Goal: Answer question/provide support: Share knowledge or assist other users

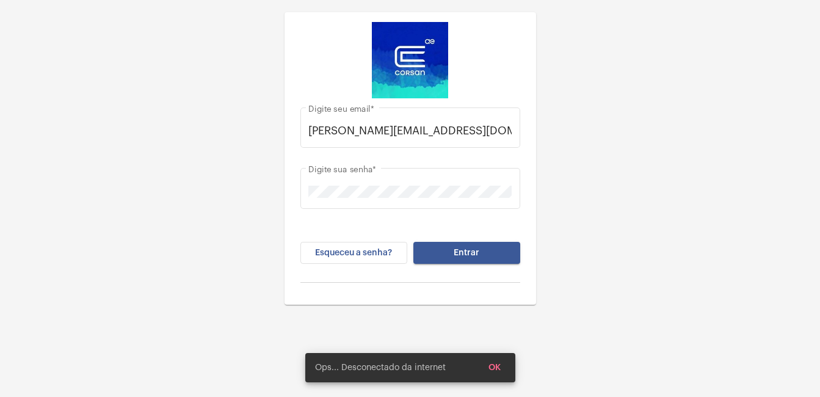
click at [487, 240] on div "gabriel.oliveira@operacaocorsan.com.br Digite seu email * Digite sua senha * Es…" at bounding box center [410, 196] width 232 height 197
click at [489, 254] on button "Entrar" at bounding box center [466, 253] width 107 height 22
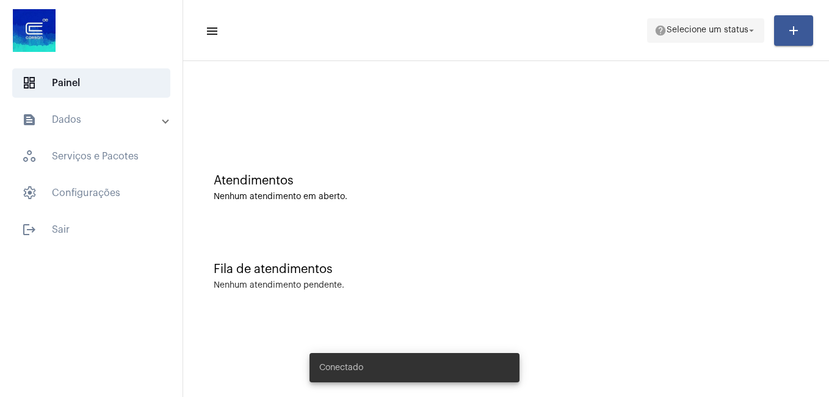
click at [714, 25] on span "help Selecione um status arrow_drop_down" at bounding box center [705, 30] width 103 height 22
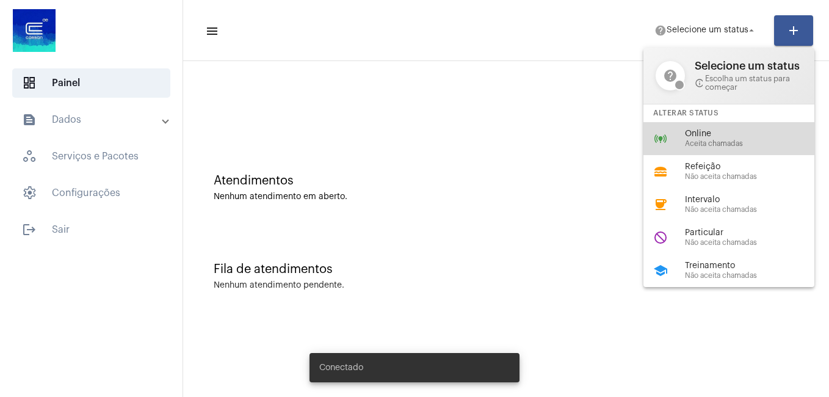
click at [712, 128] on div "online_prediction Online Aceita chamadas" at bounding box center [738, 138] width 190 height 33
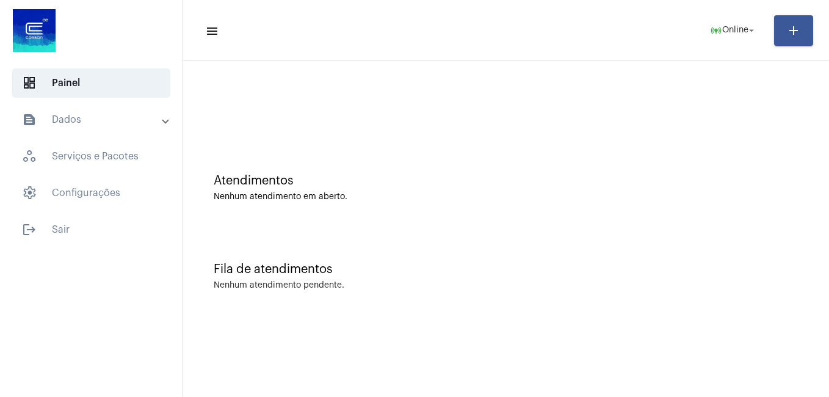
click at [355, 131] on div at bounding box center [506, 102] width 634 height 70
click at [468, 162] on div "Atendimentos Nenhum atendimento em aberto." at bounding box center [506, 181] width 634 height 89
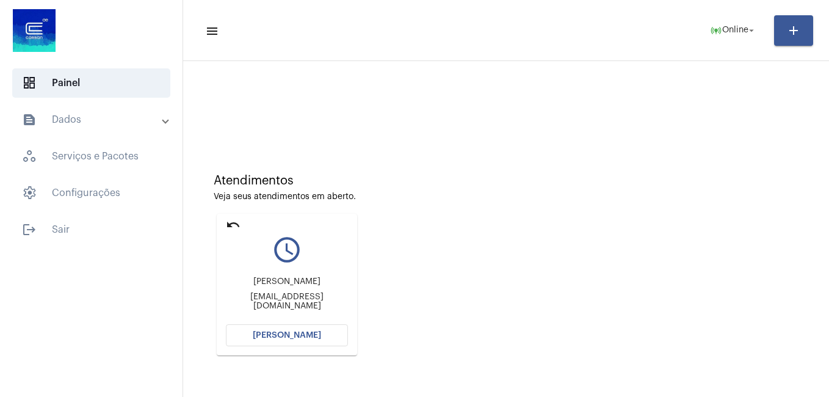
click at [314, 66] on div "Atendimentos Veja seus atendimentos em aberto. undo query_builder Gislaine da R…" at bounding box center [506, 269] width 646 height 416
click at [338, 342] on button "[PERSON_NAME]" at bounding box center [287, 335] width 122 height 22
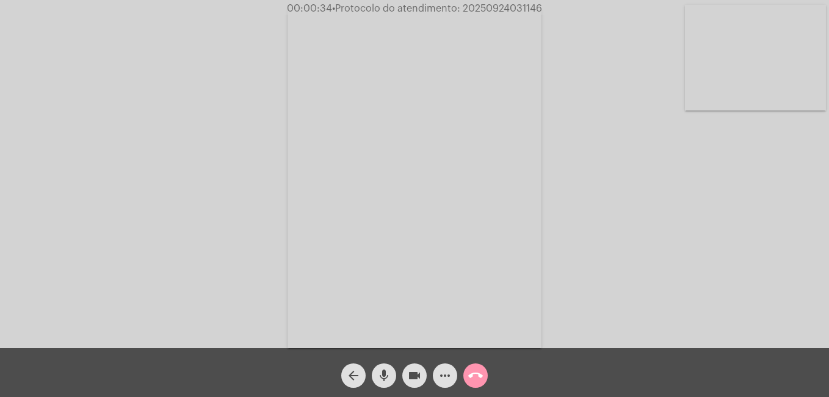
click at [447, 378] on mat-icon "more_horiz" at bounding box center [445, 375] width 15 height 15
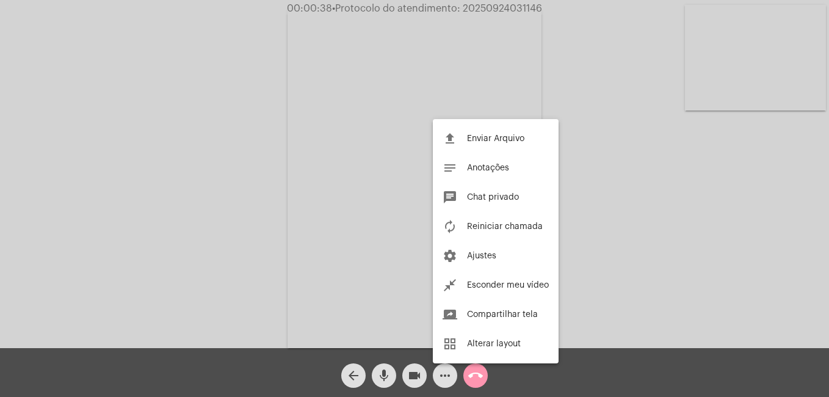
click at [441, 379] on div at bounding box center [414, 198] width 829 height 397
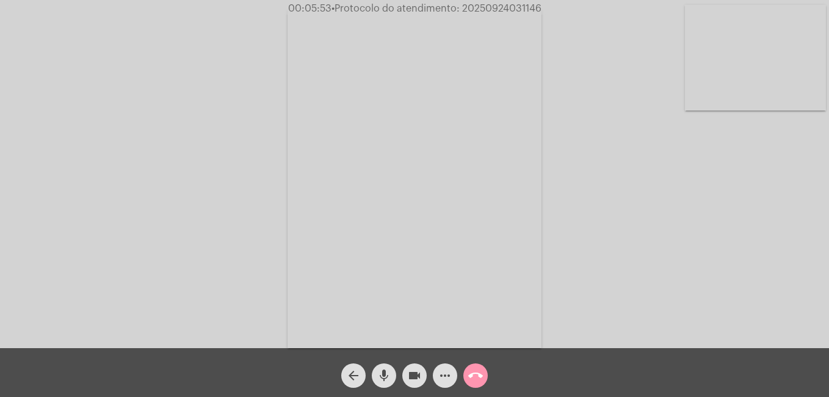
click at [477, 375] on mat-icon "call_end" at bounding box center [475, 375] width 15 height 15
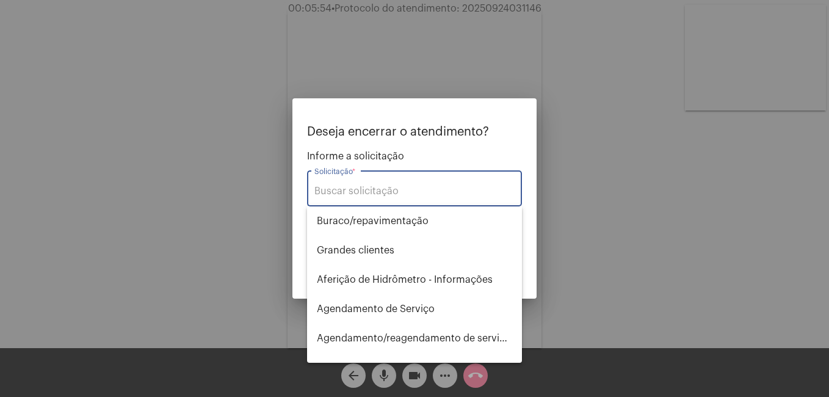
click at [405, 184] on div "Solicitação *" at bounding box center [414, 187] width 200 height 38
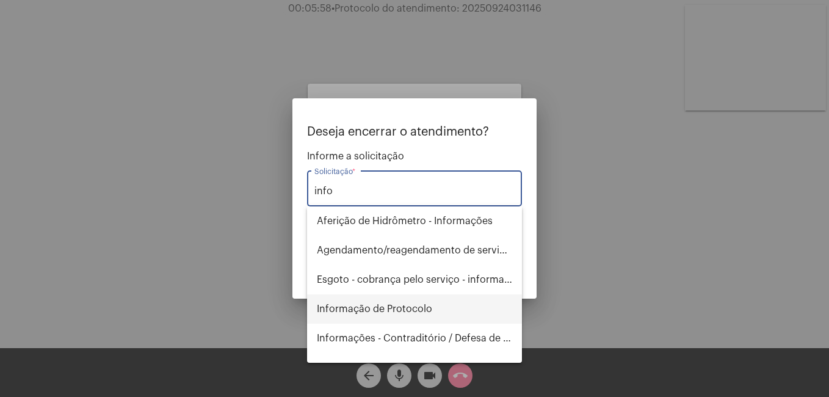
click at [408, 305] on span "Informação de Protocolo" at bounding box center [414, 308] width 195 height 29
type input "Informação de Protocolo"
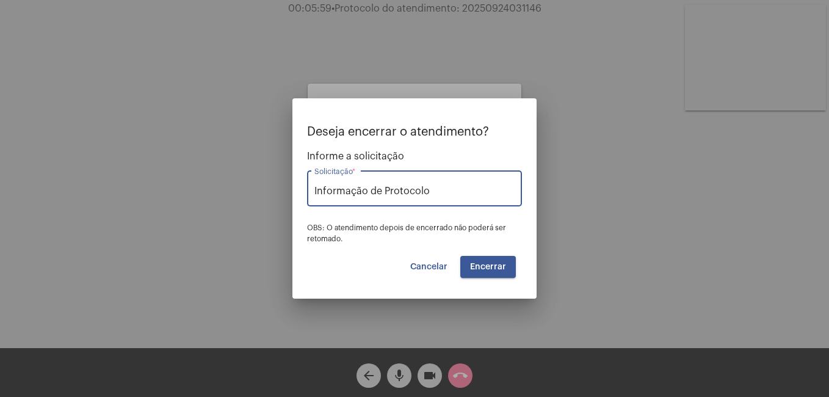
click at [481, 257] on button "Encerrar" at bounding box center [488, 267] width 56 height 22
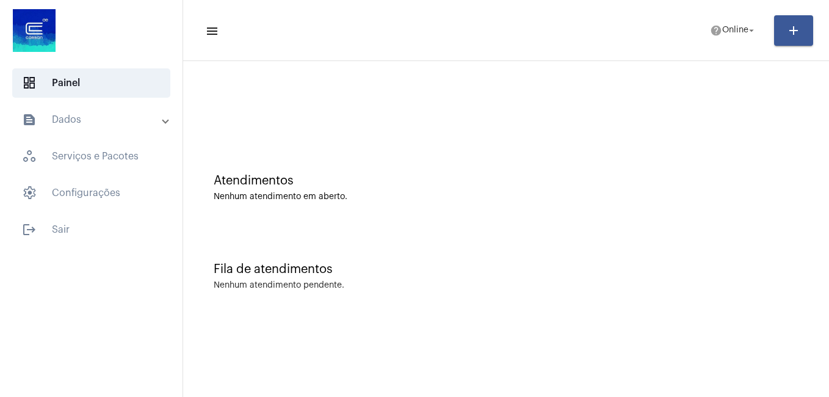
click at [316, 150] on div "Atendimentos Nenhum atendimento em aberto." at bounding box center [506, 181] width 634 height 89
click at [724, 34] on span "Online" at bounding box center [735, 30] width 26 height 9
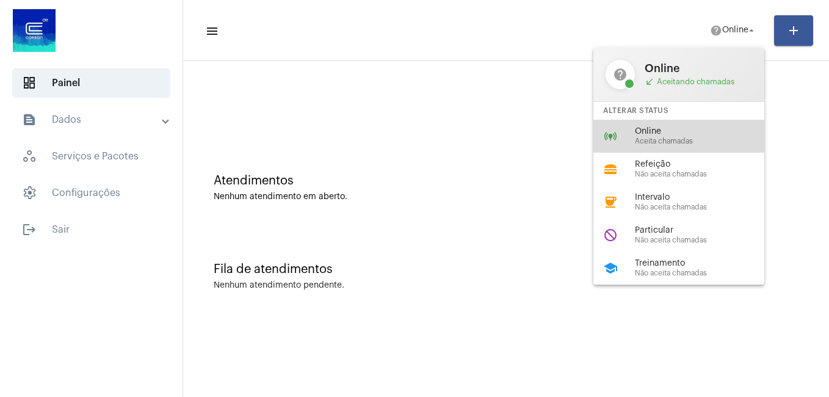
click at [635, 134] on span "Online" at bounding box center [704, 131] width 139 height 9
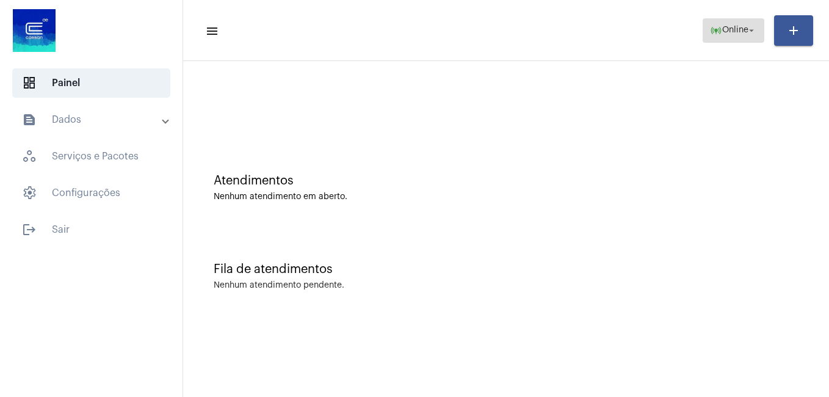
click at [722, 28] on span "Online" at bounding box center [735, 30] width 26 height 9
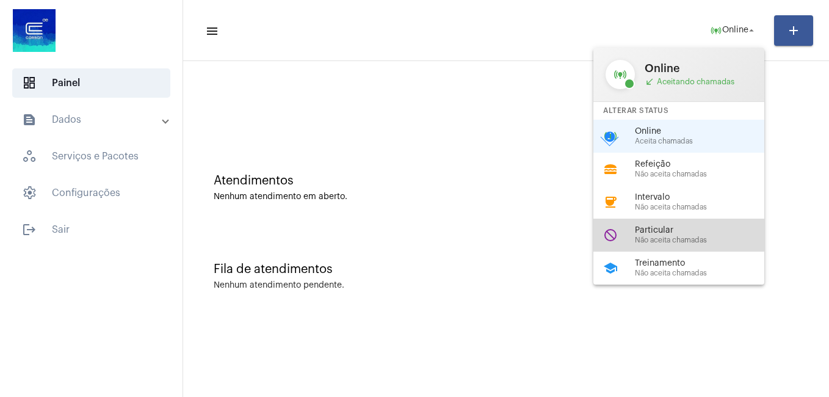
click at [668, 229] on span "Particular" at bounding box center [704, 230] width 139 height 9
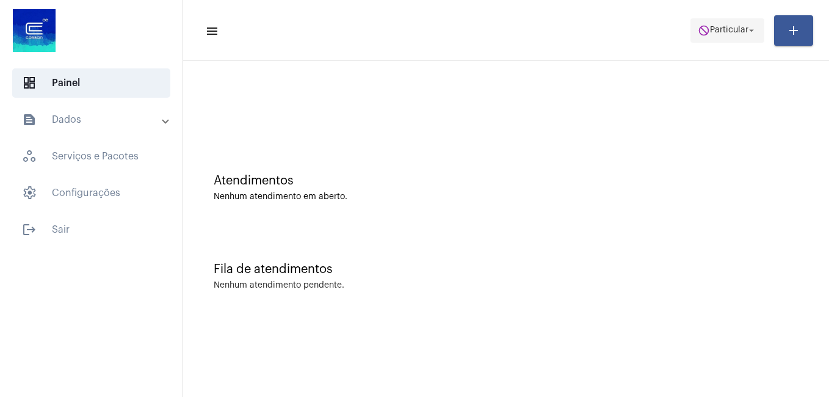
click at [703, 31] on mat-icon "do_not_disturb" at bounding box center [704, 30] width 12 height 12
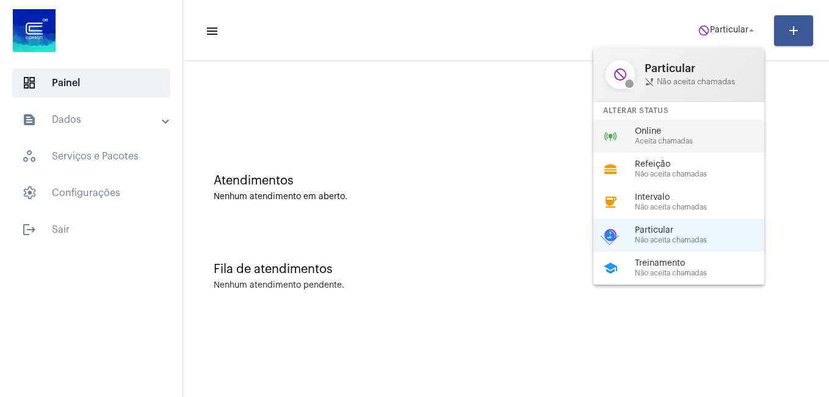
click at [642, 135] on span "Online" at bounding box center [704, 131] width 139 height 9
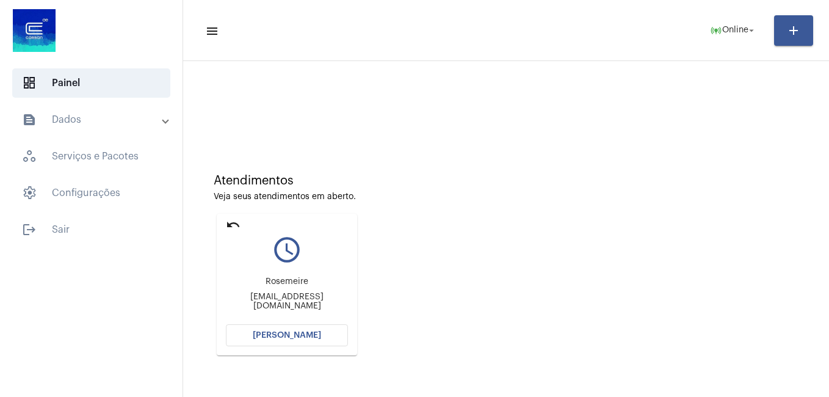
click at [327, 333] on button "[PERSON_NAME]" at bounding box center [287, 335] width 122 height 22
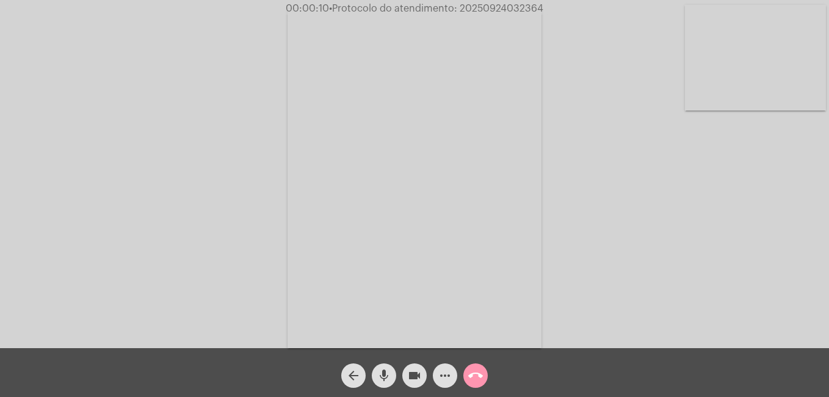
click at [450, 377] on mat-icon "more_horiz" at bounding box center [445, 375] width 15 height 15
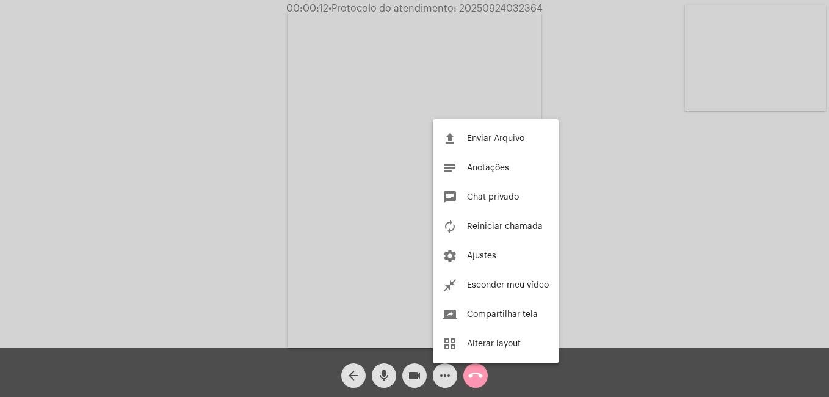
click at [439, 373] on div at bounding box center [414, 198] width 829 height 397
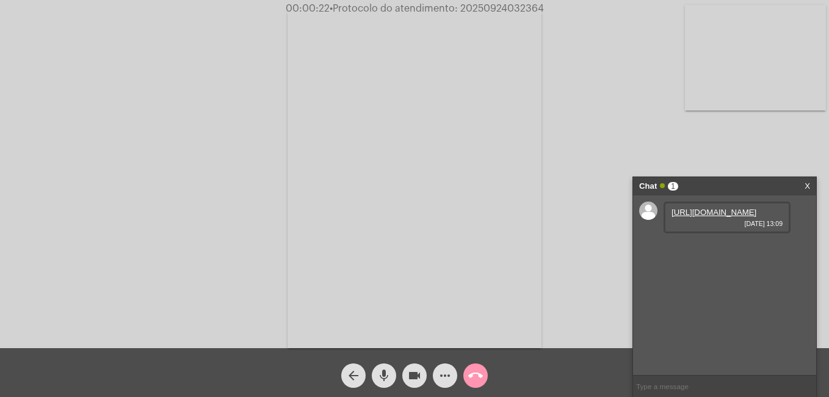
click at [696, 213] on link "https://neft-transfer-bucket.s3.amazonaws.com/temp-026d46cb-e401-2815-20ae-0cbb…" at bounding box center [713, 212] width 85 height 9
click at [704, 251] on link "https://neft-transfer-bucket.s3.amazonaws.com/temp-965884a8-95aa-3ecf-5df4-f33d…" at bounding box center [713, 246] width 85 height 9
click at [446, 370] on mat-icon "more_horiz" at bounding box center [445, 375] width 15 height 15
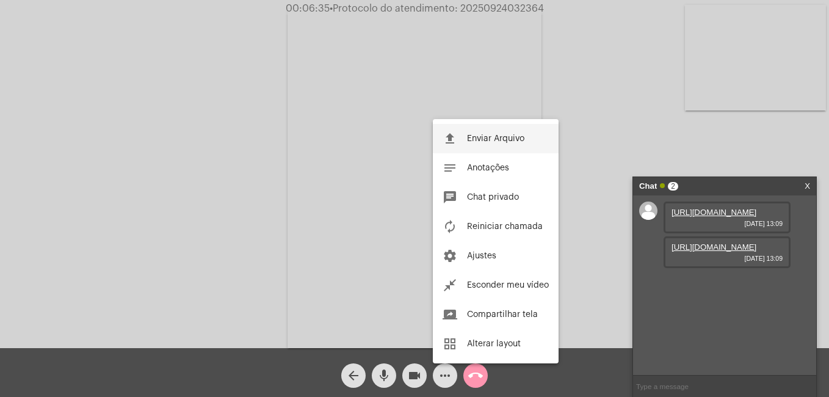
click at [466, 146] on button "file_upload Enviar Arquivo" at bounding box center [496, 138] width 126 height 29
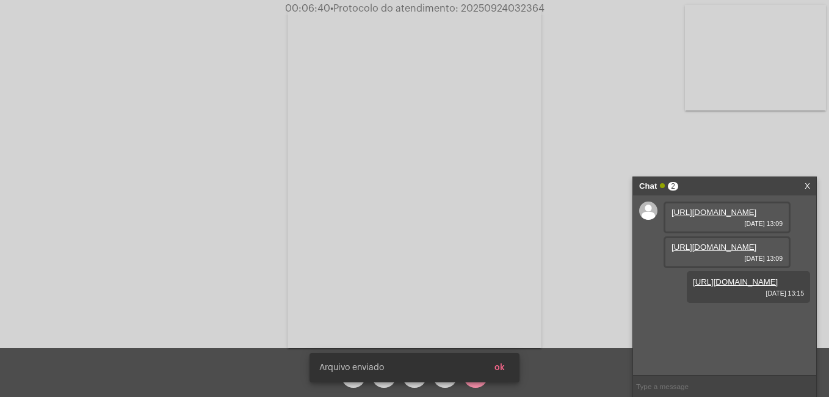
scroll to position [10, 0]
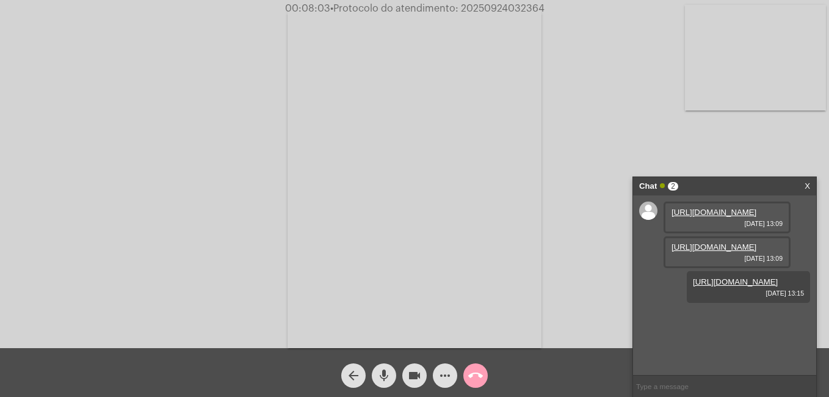
click at [474, 377] on mat-icon "call_end" at bounding box center [475, 375] width 15 height 15
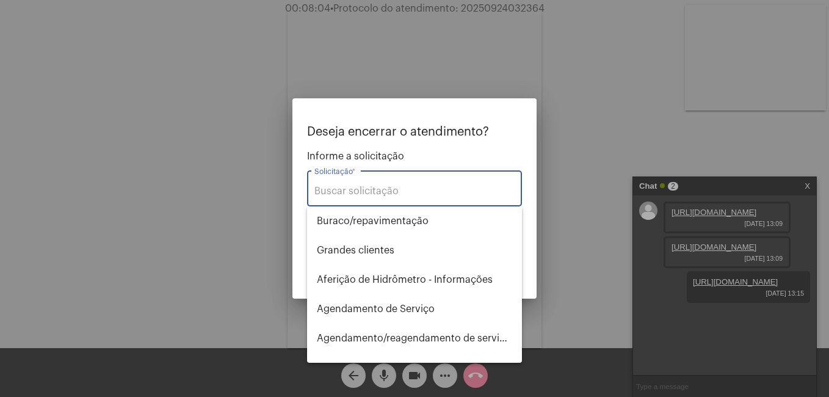
click at [380, 191] on input "Solicitação *" at bounding box center [414, 191] width 200 height 11
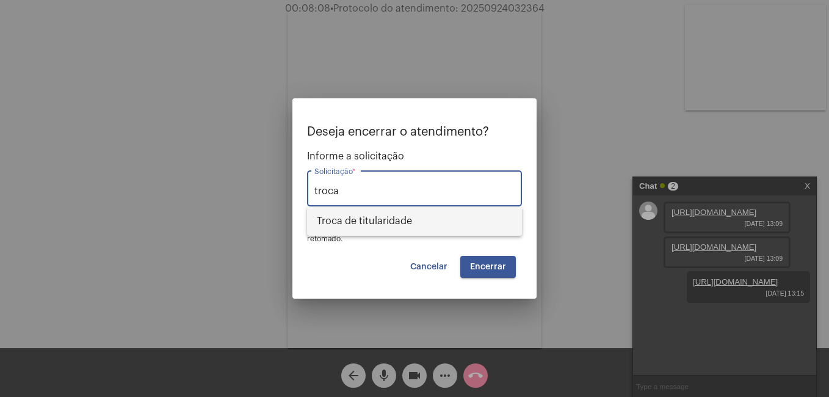
click at [395, 216] on span "Troca de titularidade" at bounding box center [414, 220] width 195 height 29
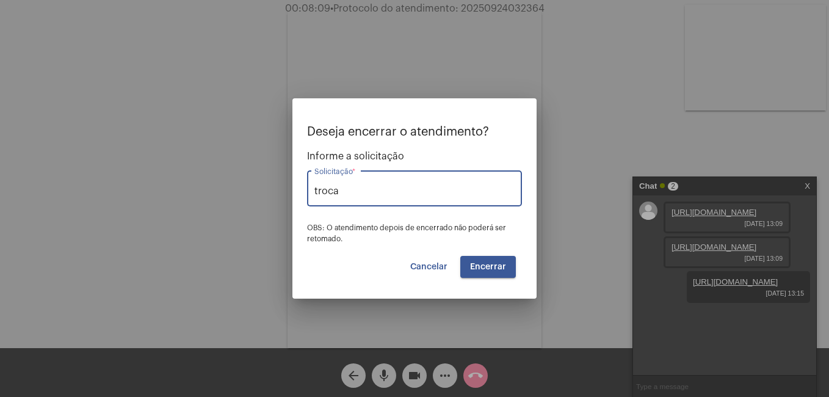
type input "Troca de titularidade"
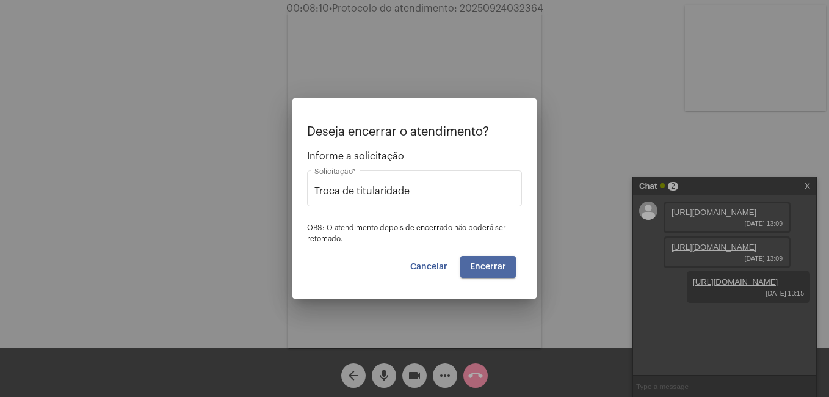
click at [496, 272] on button "Encerrar" at bounding box center [488, 267] width 56 height 22
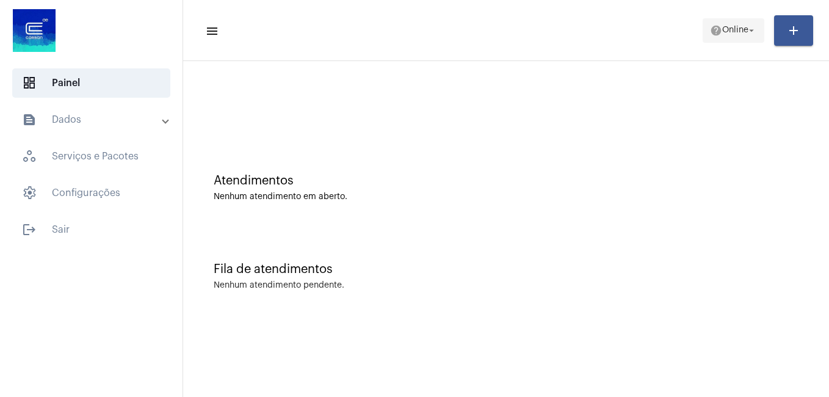
click at [712, 32] on mat-icon "help" at bounding box center [716, 30] width 12 height 12
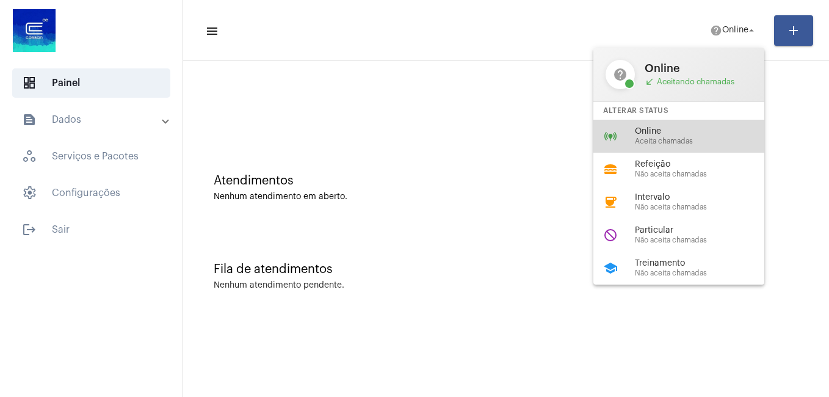
click at [646, 127] on span "Online" at bounding box center [704, 131] width 139 height 9
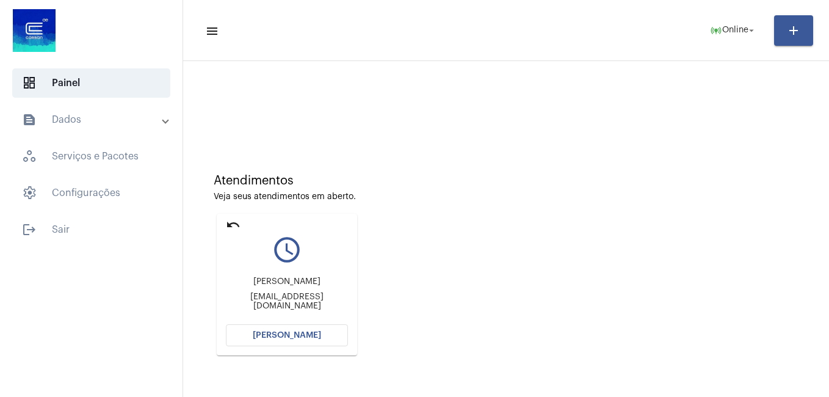
click at [311, 333] on span "[PERSON_NAME]" at bounding box center [287, 335] width 68 height 9
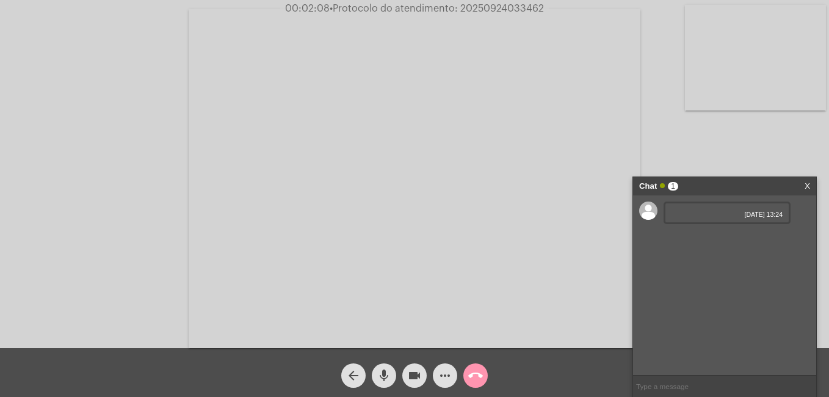
click at [695, 210] on div "24/09/2025 13:24" at bounding box center [726, 212] width 127 height 23
click at [674, 212] on span "24/09/2025 13:24" at bounding box center [726, 214] width 111 height 7
click at [688, 237] on span "24/09/2025 13:24" at bounding box center [726, 239] width 111 height 7
click at [718, 205] on div "24/09/2025 13:24" at bounding box center [726, 212] width 127 height 23
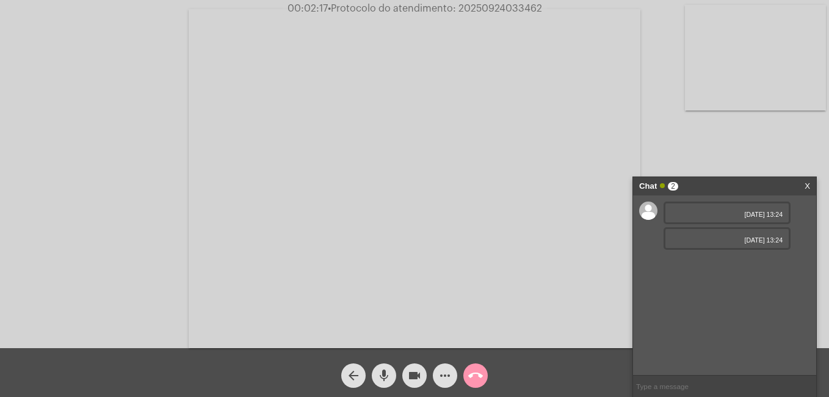
drag, startPoint x: 718, startPoint y: 205, endPoint x: 809, endPoint y: 182, distance: 93.1
click at [809, 182] on link "X" at bounding box center [806, 186] width 5 height 18
click at [446, 375] on mat-icon "more_horiz" at bounding box center [445, 375] width 15 height 15
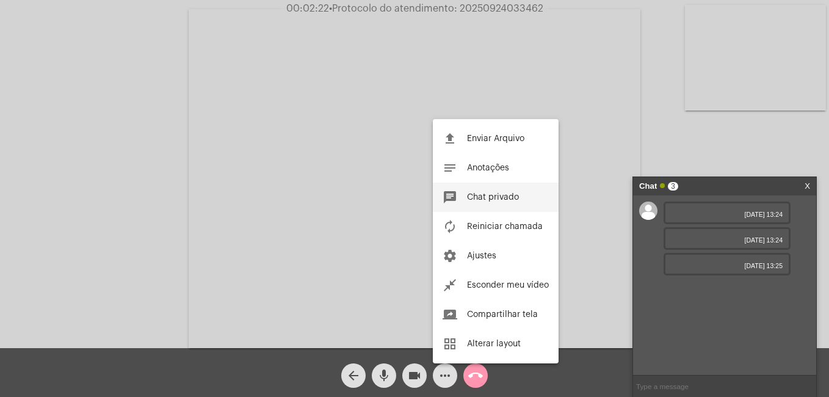
click at [498, 198] on span "Chat privado" at bounding box center [493, 197] width 52 height 9
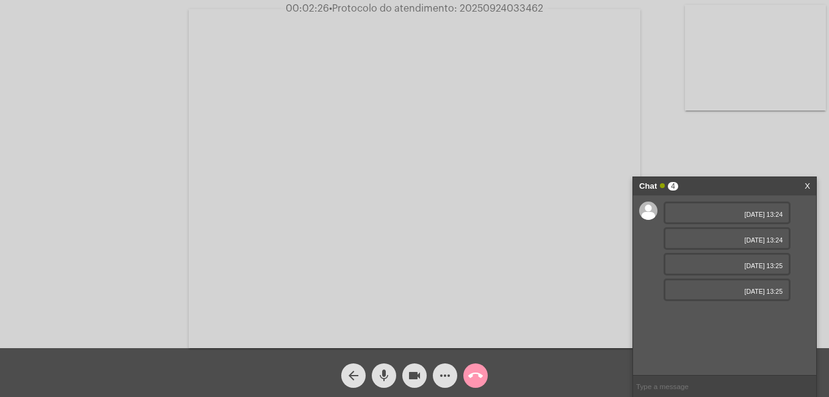
click at [700, 263] on span "24/09/2025 13:25" at bounding box center [726, 265] width 111 height 7
click at [715, 256] on div "24/09/2025 13:25" at bounding box center [726, 264] width 127 height 23
click at [685, 215] on span "24/09/2025 13:24" at bounding box center [726, 214] width 111 height 7
click at [446, 374] on mat-icon "more_horiz" at bounding box center [445, 375] width 15 height 15
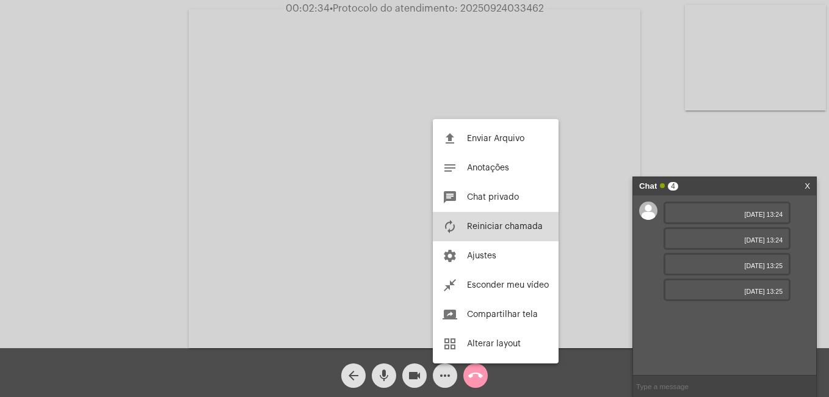
click at [469, 226] on span "Reiniciar chamada" at bounding box center [505, 226] width 76 height 9
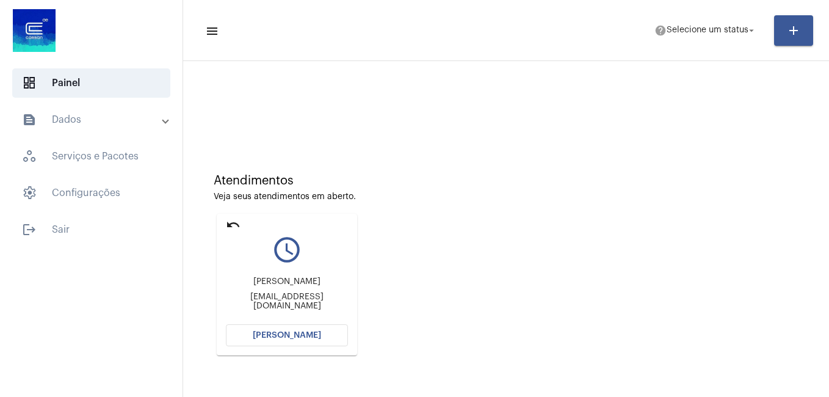
click at [294, 330] on button "[PERSON_NAME]" at bounding box center [287, 335] width 122 height 22
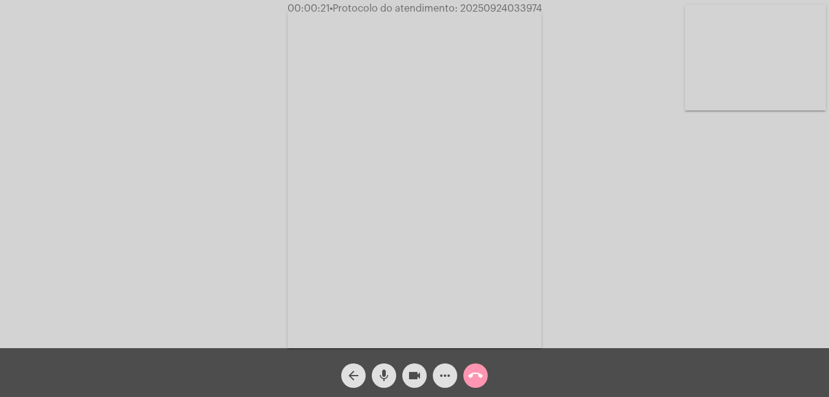
click at [443, 378] on mat-icon "more_horiz" at bounding box center [445, 375] width 15 height 15
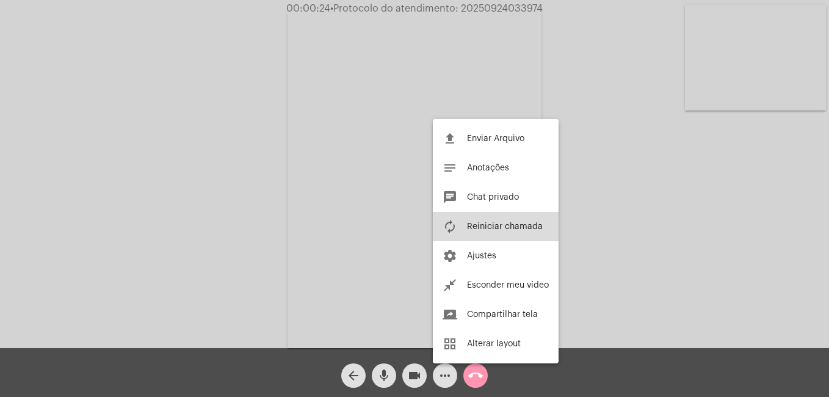
click at [464, 230] on button "autorenew Reiniciar chamada" at bounding box center [496, 226] width 126 height 29
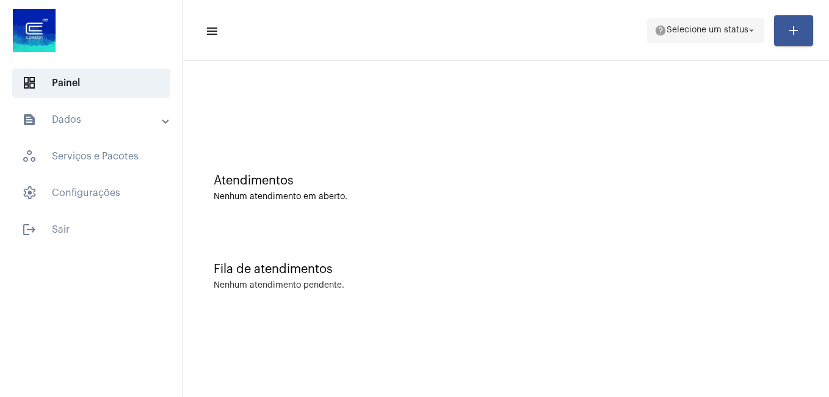
click at [691, 27] on span "Selecione um status" at bounding box center [708, 30] width 82 height 9
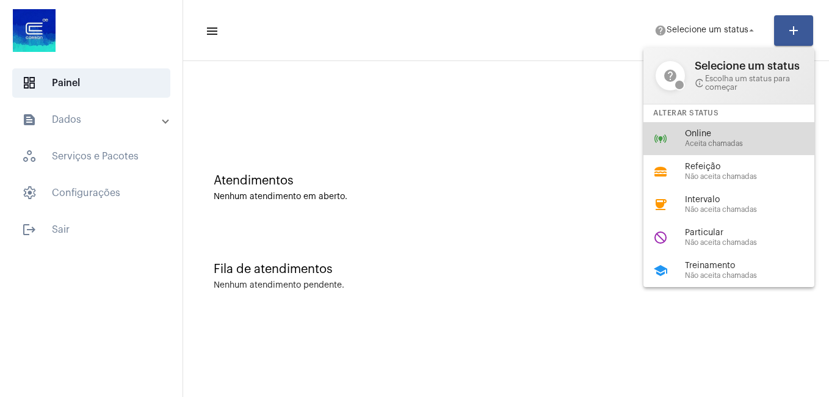
click at [677, 132] on div "online_prediction Online Aceita chamadas" at bounding box center [738, 138] width 190 height 33
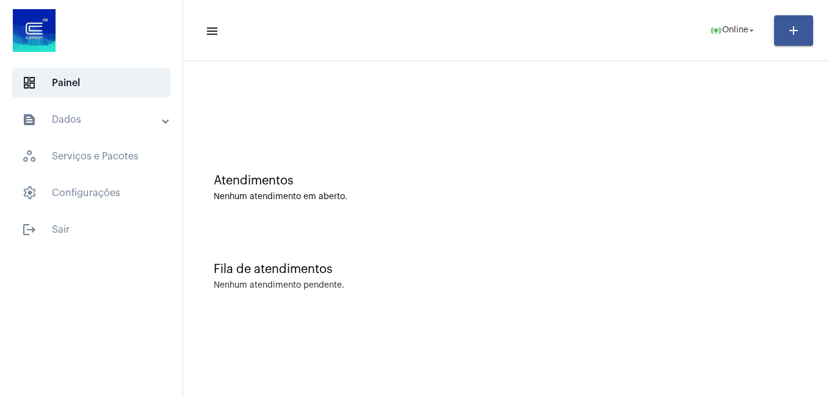
click at [286, 90] on div at bounding box center [506, 102] width 634 height 70
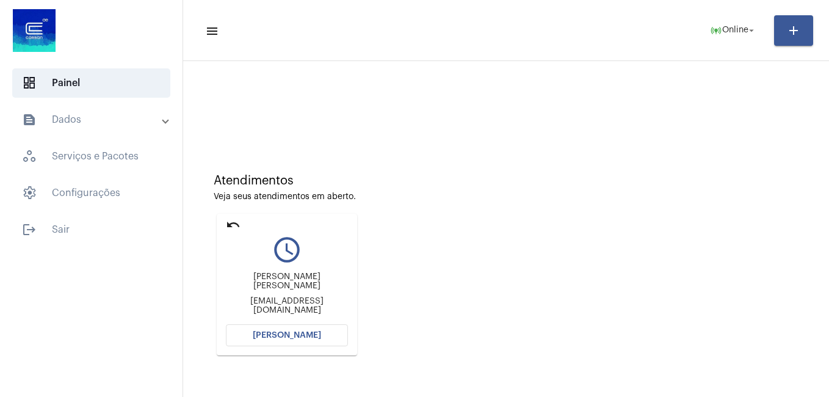
click at [304, 333] on span "[PERSON_NAME]" at bounding box center [287, 335] width 68 height 9
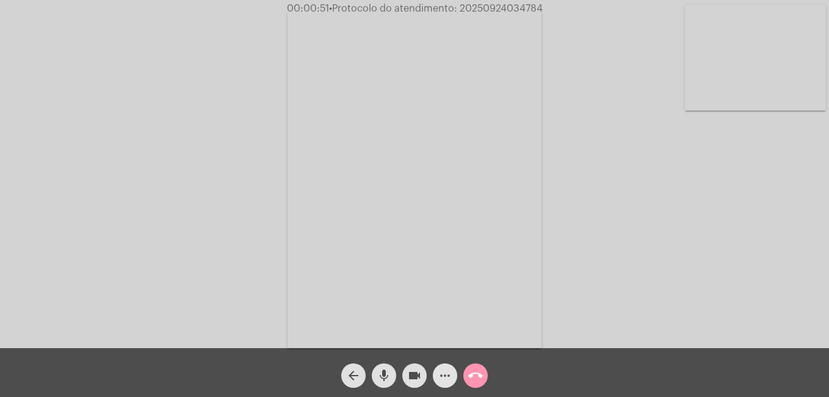
click at [446, 372] on mat-icon "more_horiz" at bounding box center [445, 375] width 15 height 15
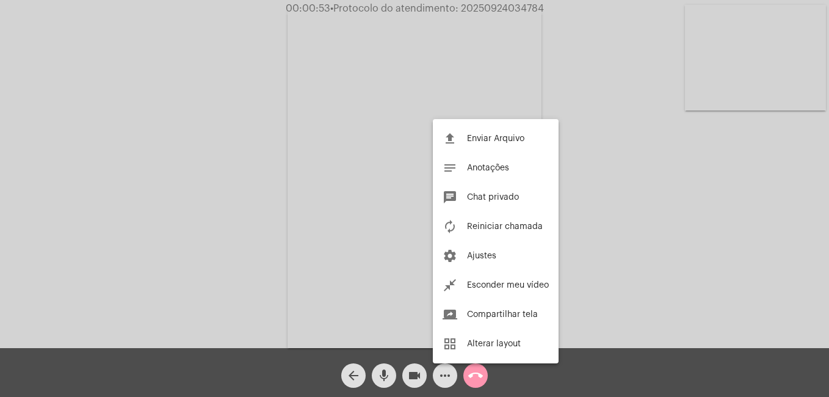
click at [443, 380] on div at bounding box center [414, 198] width 829 height 397
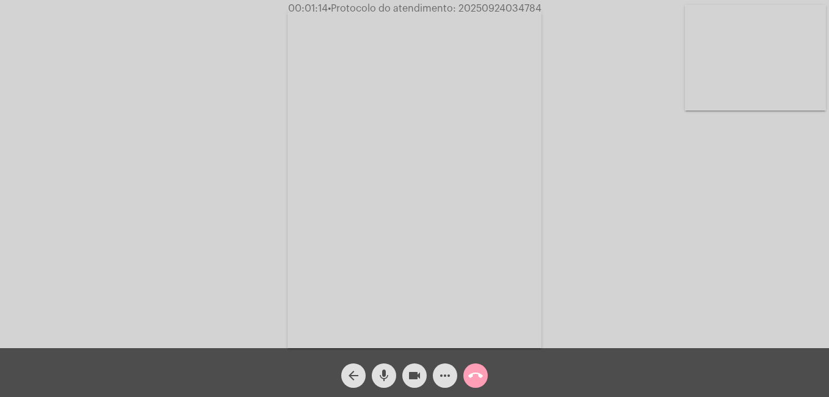
click at [477, 381] on mat-icon "call_end" at bounding box center [475, 375] width 15 height 15
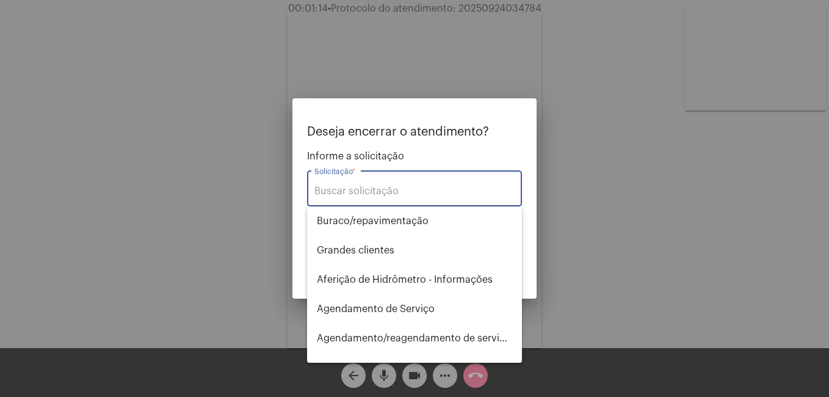
click at [405, 189] on input "Solicitação *" at bounding box center [414, 191] width 200 height 11
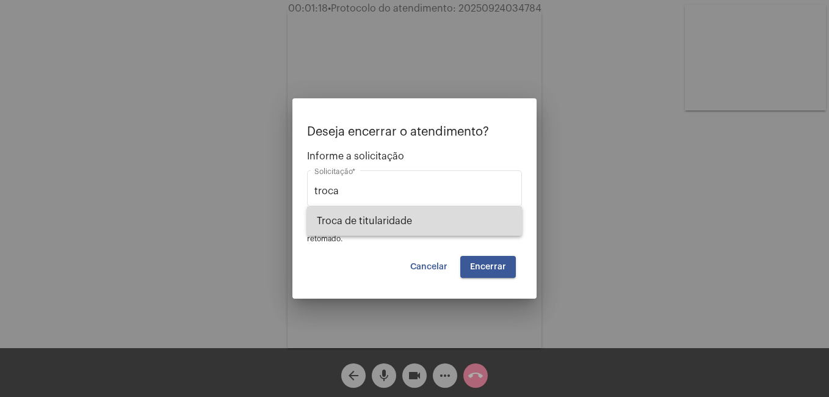
click at [423, 217] on span "Troca de titularidade" at bounding box center [414, 220] width 195 height 29
type input "Troca de titularidade"
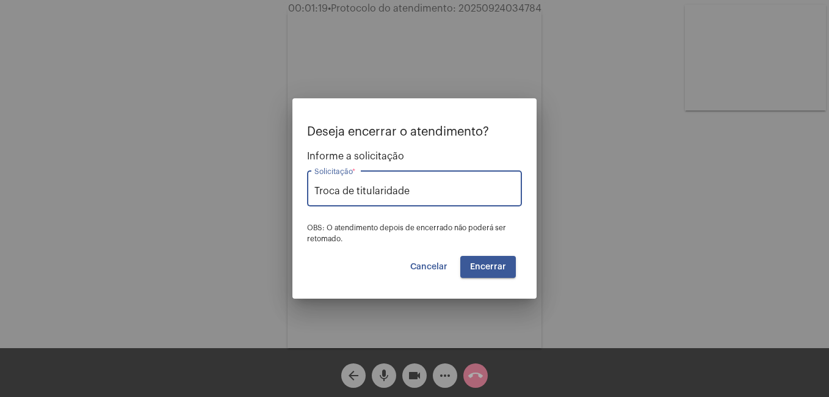
click at [480, 267] on span "Encerrar" at bounding box center [488, 266] width 36 height 9
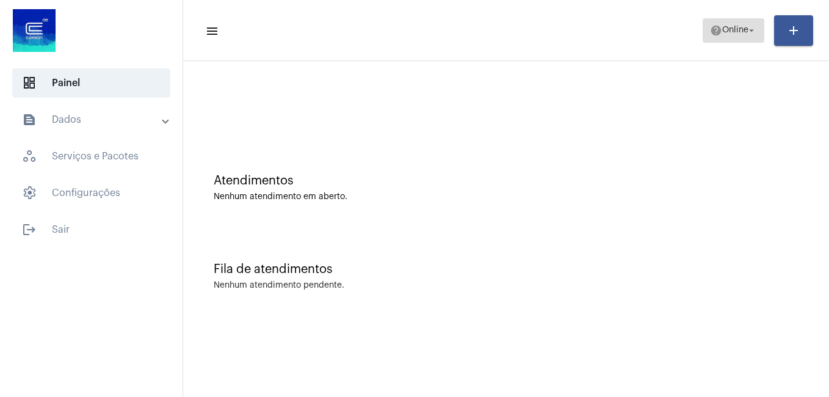
click at [717, 37] on span "help Online arrow_drop_down" at bounding box center [733, 30] width 47 height 22
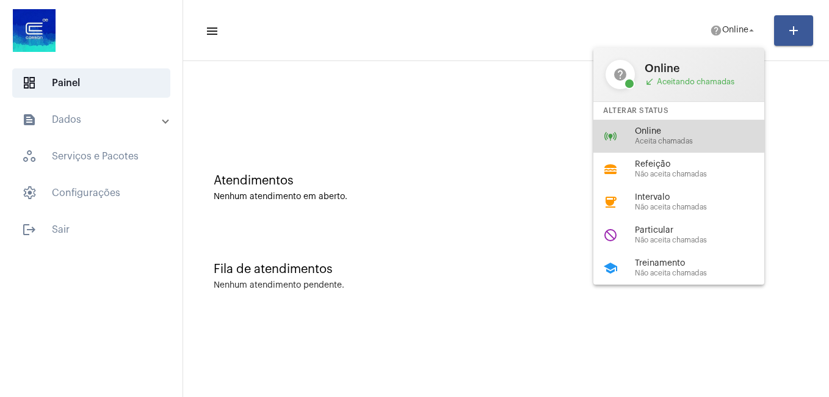
click at [654, 123] on div "online_prediction Online Aceita chamadas" at bounding box center [688, 136] width 190 height 33
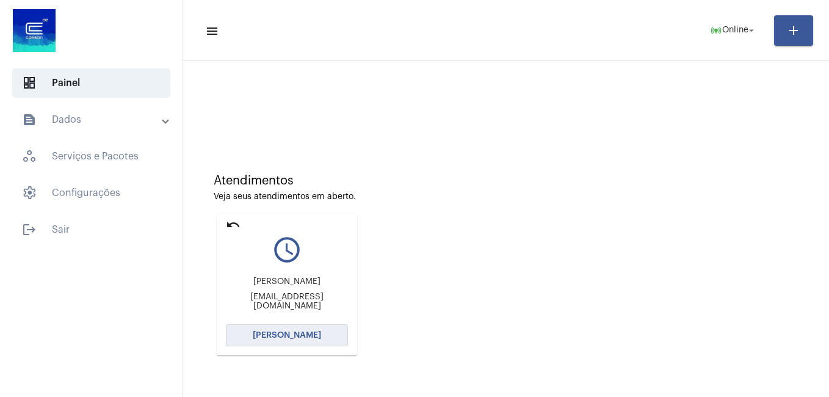
click at [309, 336] on span "[PERSON_NAME]" at bounding box center [287, 335] width 68 height 9
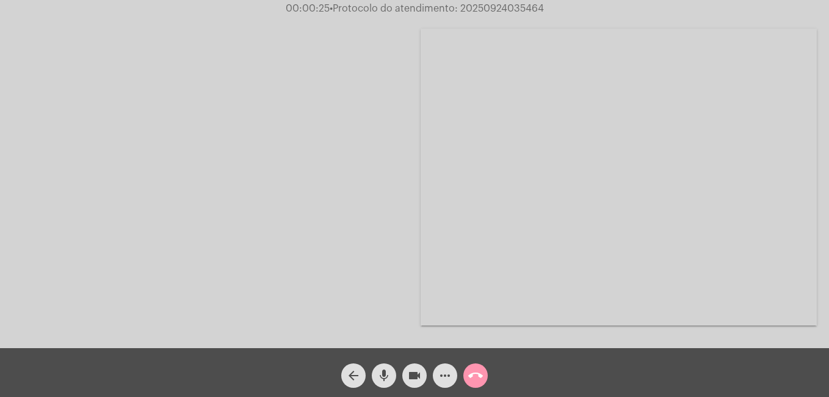
click at [475, 380] on mat-icon "call_end" at bounding box center [475, 375] width 15 height 15
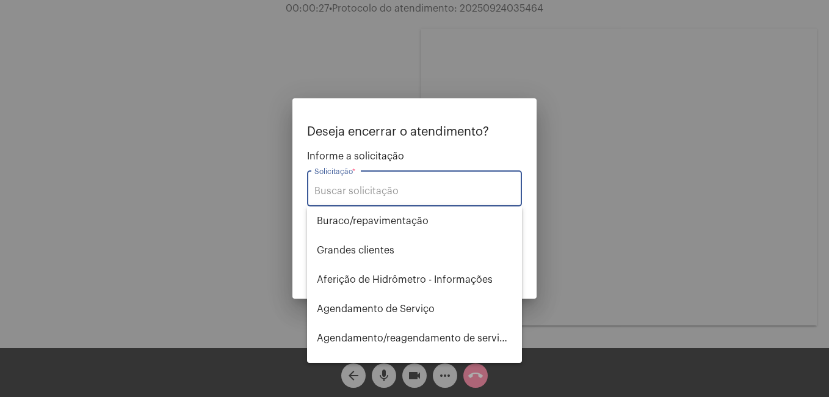
click at [406, 194] on input "Solicitação *" at bounding box center [414, 191] width 200 height 11
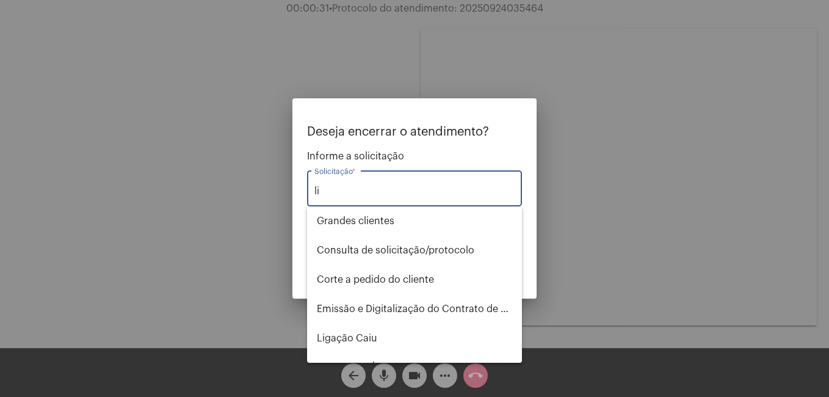
type input "l"
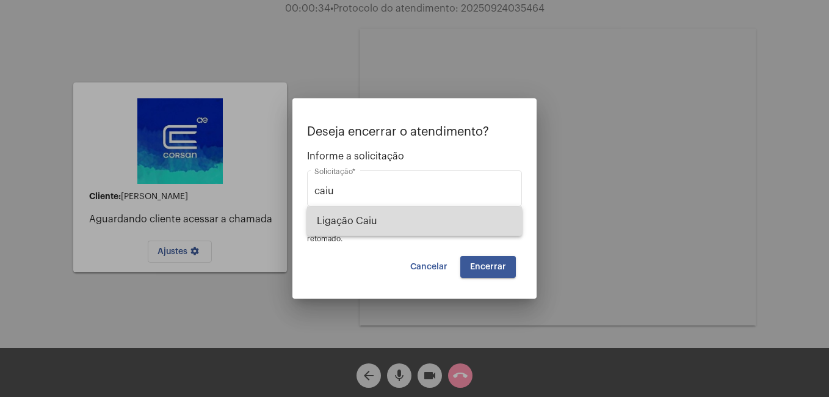
click at [401, 228] on span "Ligação Caiu" at bounding box center [414, 220] width 195 height 29
type input "Ligação Caiu"
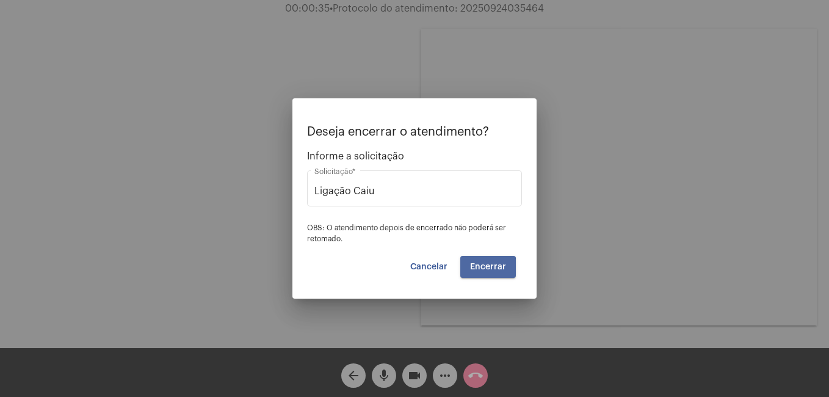
click at [487, 270] on span "Encerrar" at bounding box center [488, 266] width 36 height 9
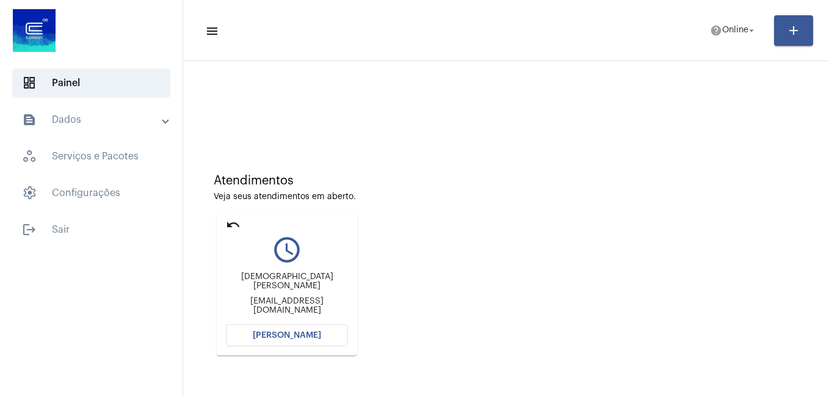
click at [300, 333] on span "Abrir Chamada" at bounding box center [287, 335] width 68 height 9
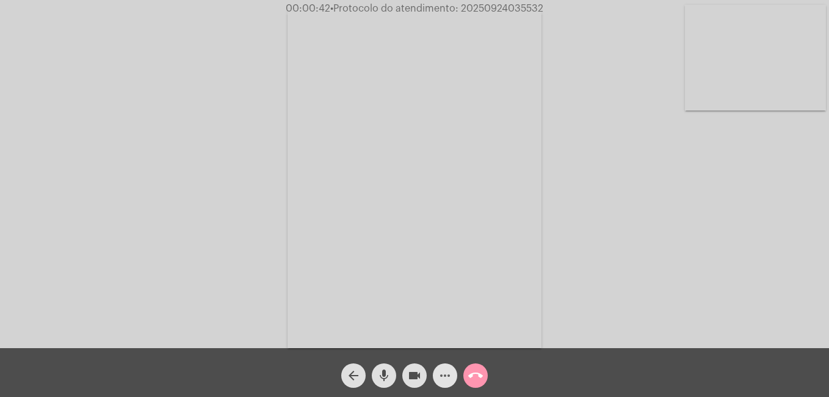
click at [444, 375] on mat-icon "more_horiz" at bounding box center [445, 375] width 15 height 15
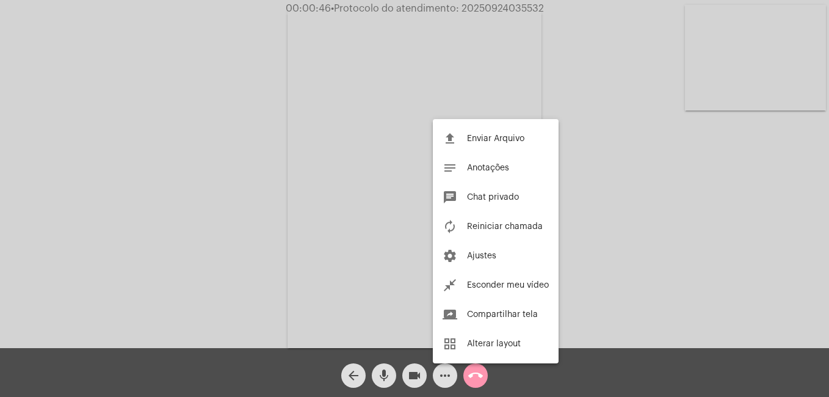
click at [449, 374] on div at bounding box center [414, 198] width 829 height 397
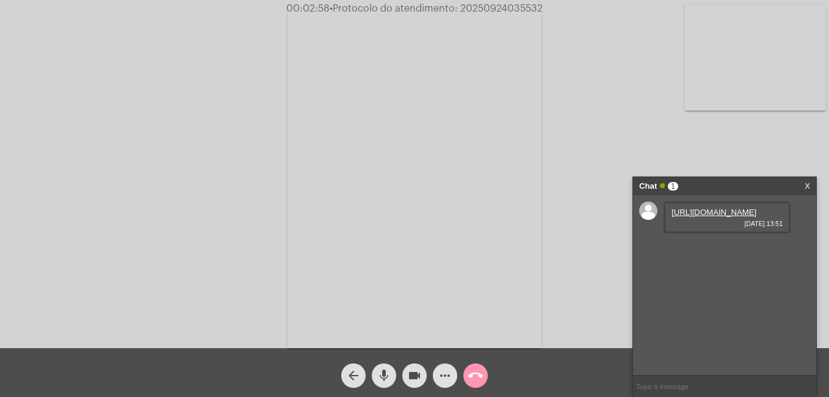
click at [695, 214] on link "https://neft-transfer-bucket.s3.amazonaws.com/temp-d8f2470f-e88a-5624-001e-c1f8…" at bounding box center [713, 212] width 85 height 9
click at [703, 251] on link "https://neft-transfer-bucket.s3.amazonaws.com/temp-a049eb27-0541-333e-e1b6-9afb…" at bounding box center [713, 246] width 85 height 9
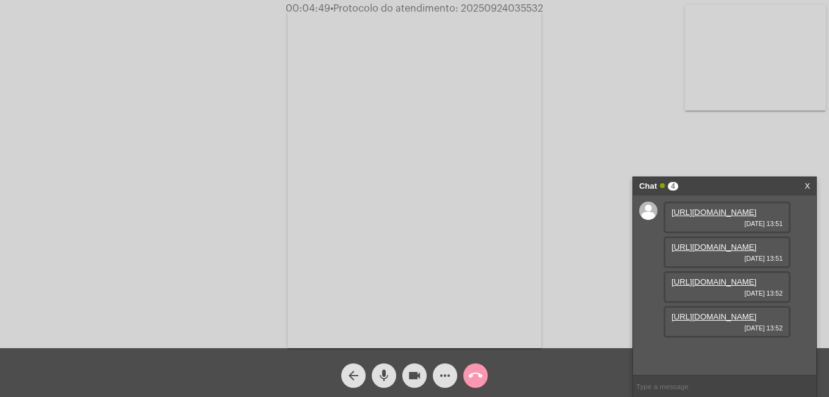
scroll to position [73, 0]
click at [709, 321] on link "https://neft-transfer-bucket.s3.amazonaws.com/temp-11b4bac8-dc25-2dcd-3e8e-f8f5…" at bounding box center [713, 316] width 85 height 9
click at [471, 373] on mat-icon "call_end" at bounding box center [475, 375] width 15 height 15
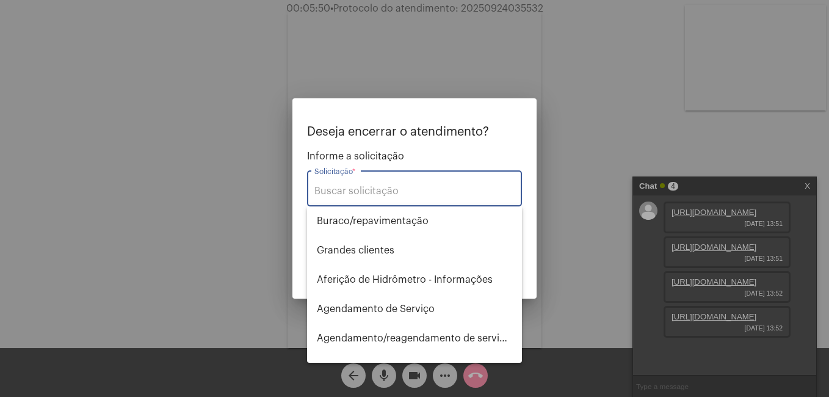
click at [364, 190] on input "Solicitação *" at bounding box center [414, 191] width 200 height 11
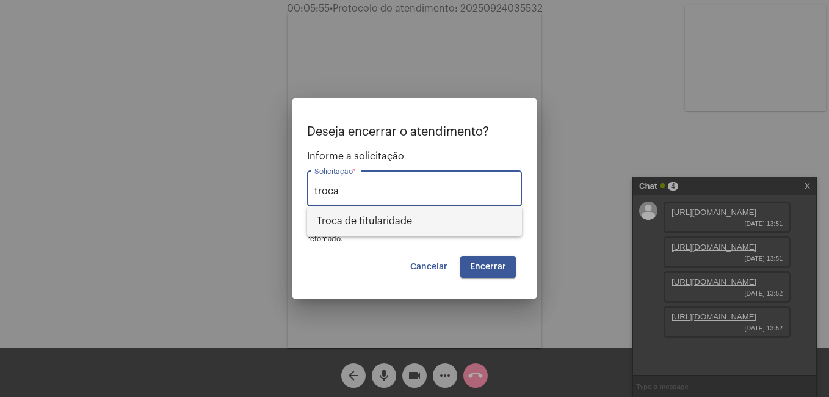
click at [391, 218] on span "Troca de titularidade" at bounding box center [414, 220] width 195 height 29
type input "Troca de titularidade"
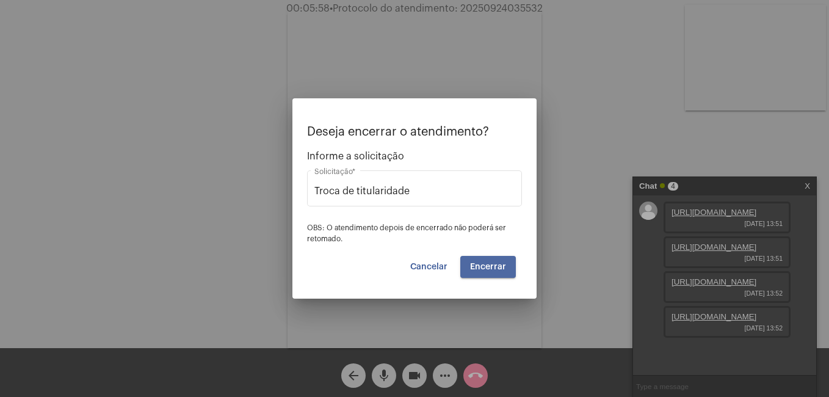
click at [490, 264] on span "Encerrar" at bounding box center [488, 266] width 36 height 9
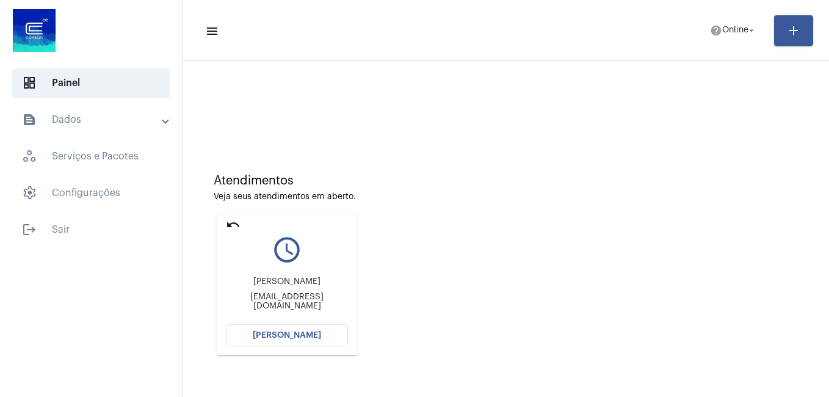
click at [305, 336] on span "[PERSON_NAME]" at bounding box center [287, 335] width 68 height 9
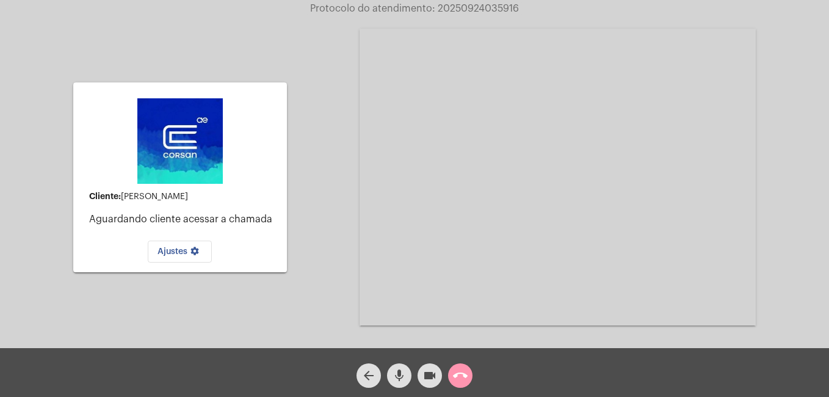
click at [466, 372] on mat-icon "call_end" at bounding box center [460, 375] width 15 height 15
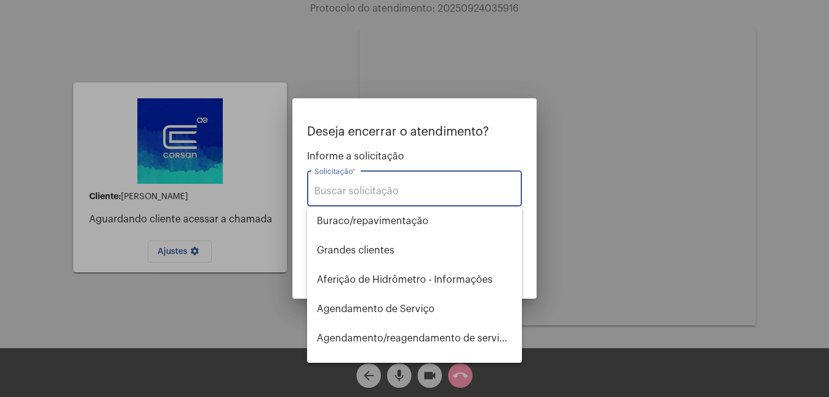
click at [410, 193] on input "Solicitação *" at bounding box center [414, 191] width 200 height 11
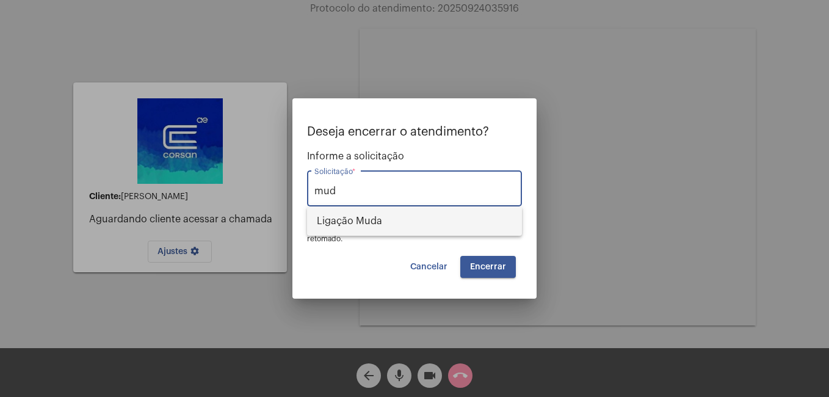
click at [374, 223] on span "Ligação Muda" at bounding box center [414, 220] width 195 height 29
type input "Ligação Muda"
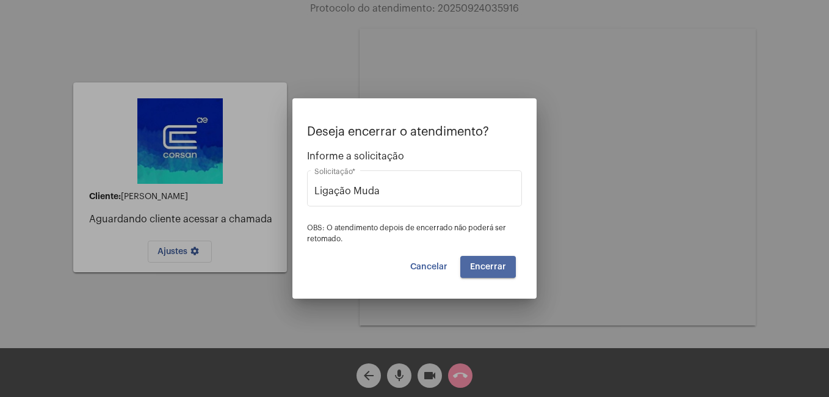
click at [488, 266] on span "Encerrar" at bounding box center [488, 266] width 36 height 9
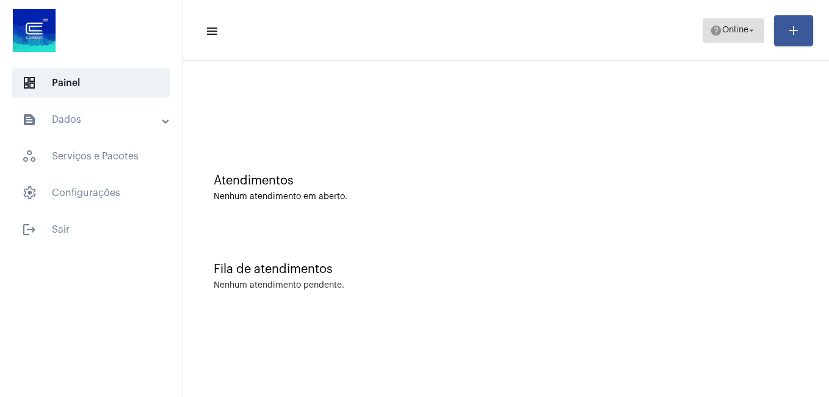
click at [722, 34] on span "Online" at bounding box center [735, 30] width 26 height 9
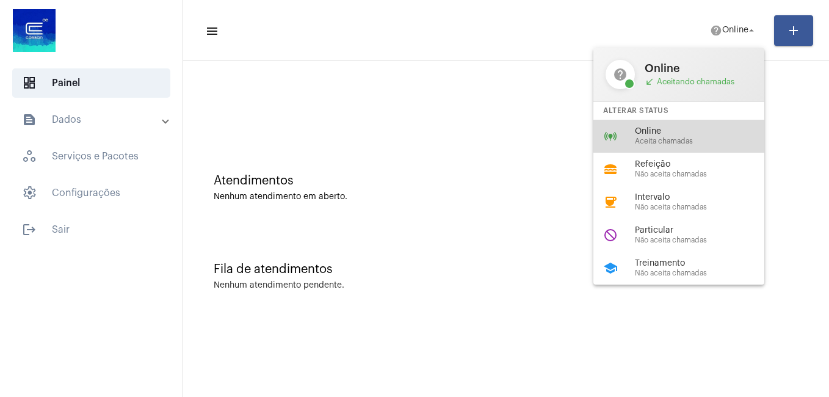
click at [676, 142] on span "Aceita chamadas" at bounding box center [704, 141] width 139 height 8
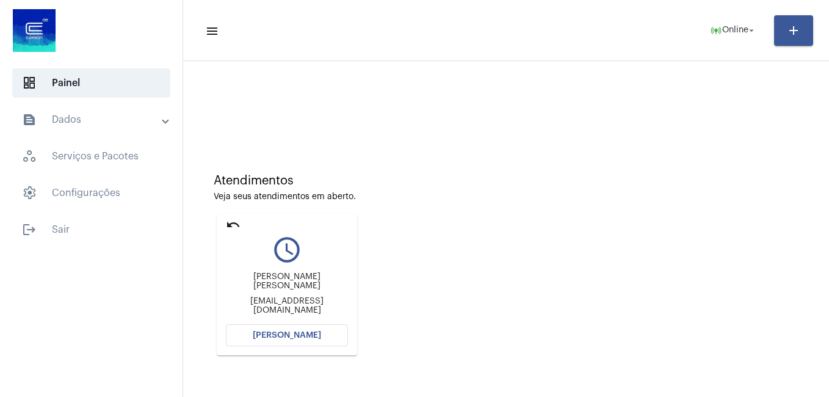
click at [313, 341] on button "[PERSON_NAME]" at bounding box center [287, 335] width 122 height 22
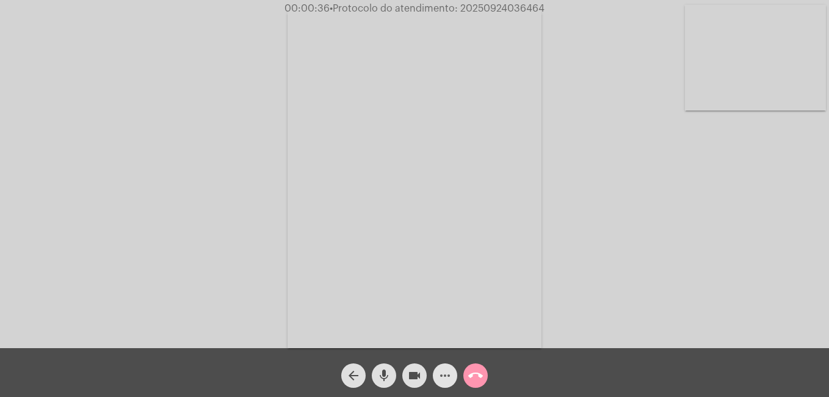
click at [451, 376] on mat-icon "more_horiz" at bounding box center [445, 375] width 15 height 15
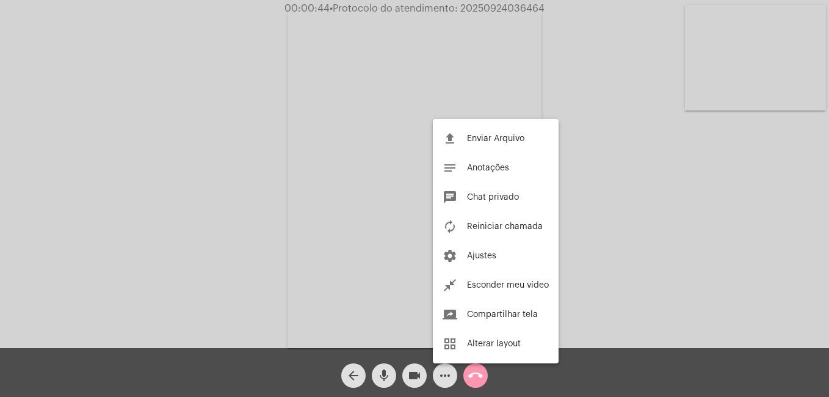
click at [447, 371] on div at bounding box center [414, 198] width 829 height 397
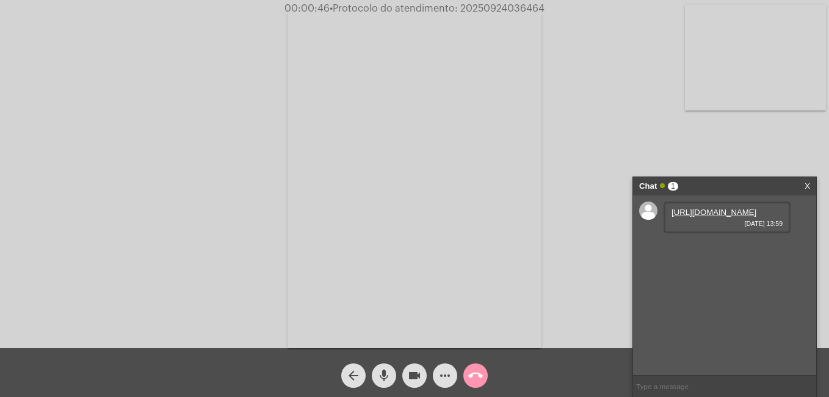
click at [709, 217] on link "https://neft-transfer-bucket.s3.amazonaws.com/temp-148c9380-18f4-fc4e-4d01-c12b…" at bounding box center [713, 212] width 85 height 9
click at [703, 251] on link "https://neft-transfer-bucket.s3.amazonaws.com/temp-233fd2b8-a71b-7815-68a8-dc36…" at bounding box center [713, 246] width 85 height 9
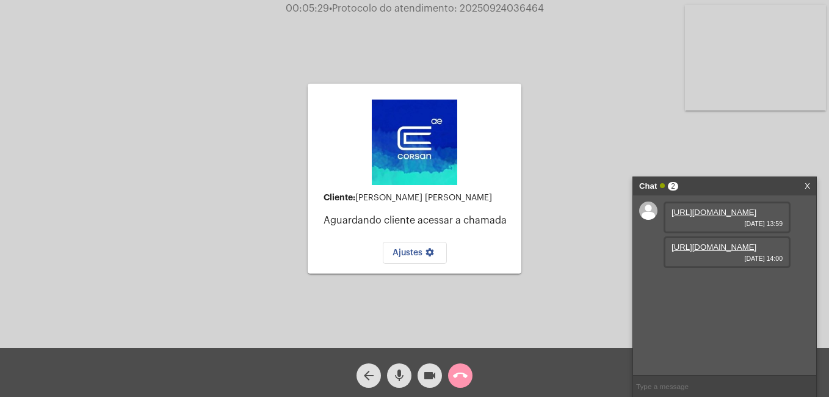
click at [808, 184] on link "X" at bounding box center [806, 186] width 5 height 18
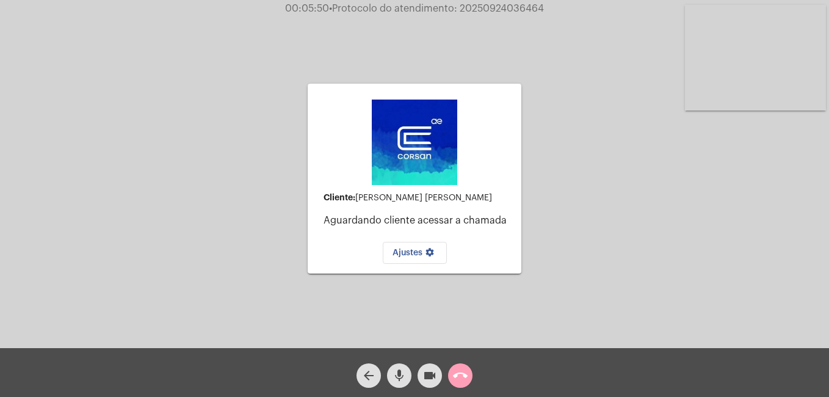
click at [459, 364] on span "call_end" at bounding box center [460, 375] width 15 height 24
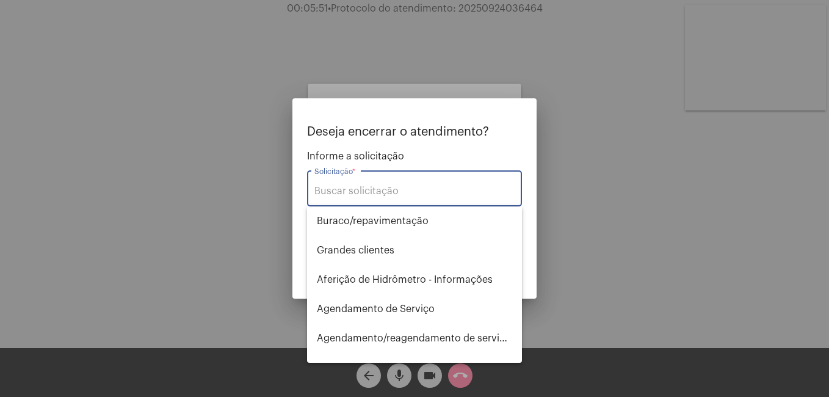
click at [411, 192] on input "Solicitação *" at bounding box center [414, 191] width 200 height 11
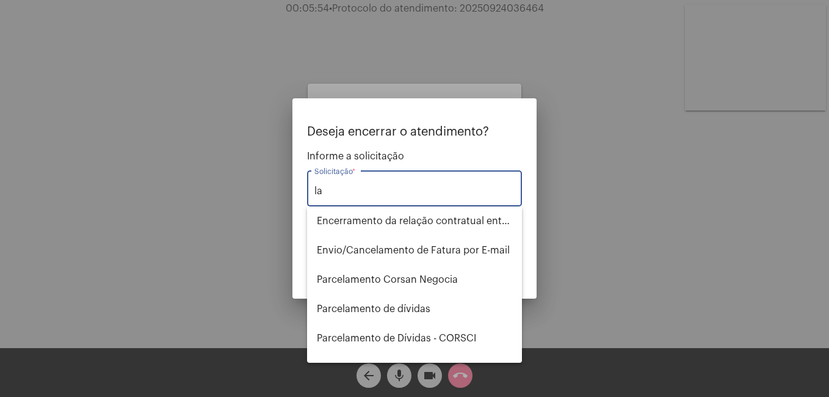
type input "l"
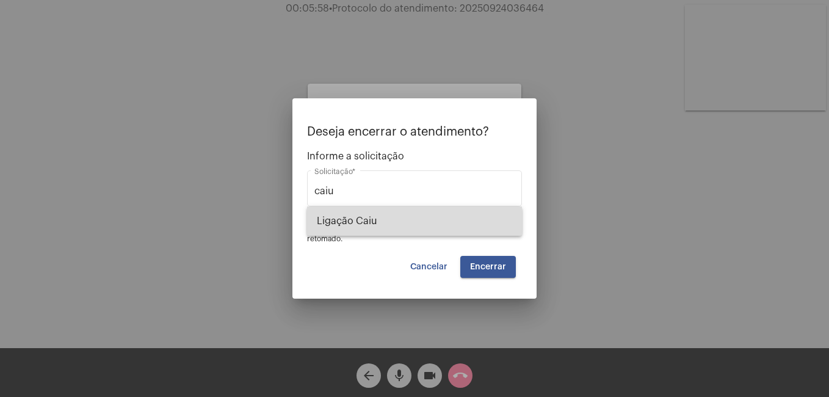
click at [411, 215] on span "Ligação Caiu" at bounding box center [414, 220] width 195 height 29
type input "Ligação Caiu"
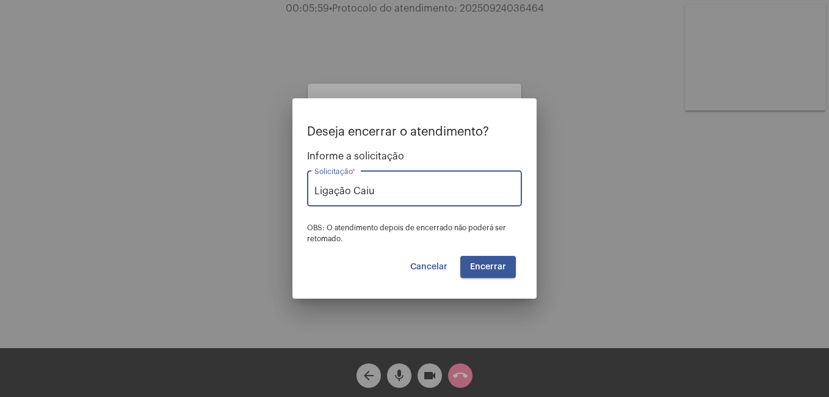
click at [493, 271] on span "Encerrar" at bounding box center [488, 266] width 36 height 9
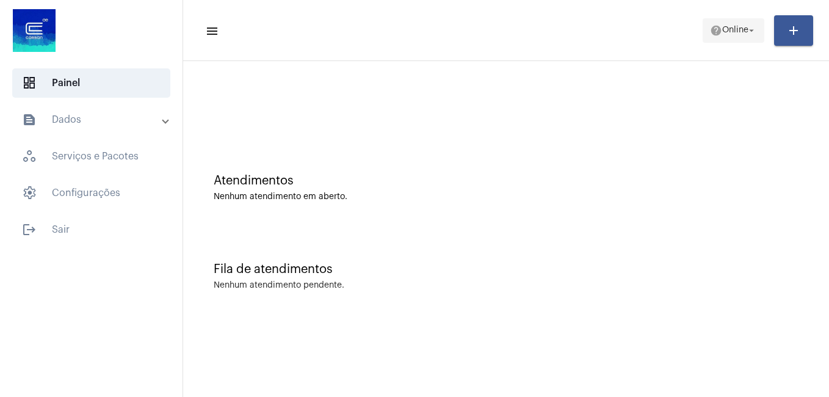
click at [729, 27] on span "Online" at bounding box center [735, 30] width 26 height 9
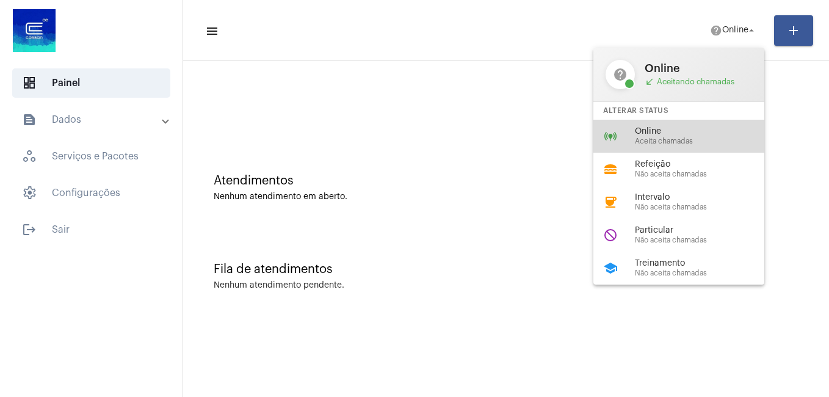
click at [677, 127] on span "Online" at bounding box center [704, 131] width 139 height 9
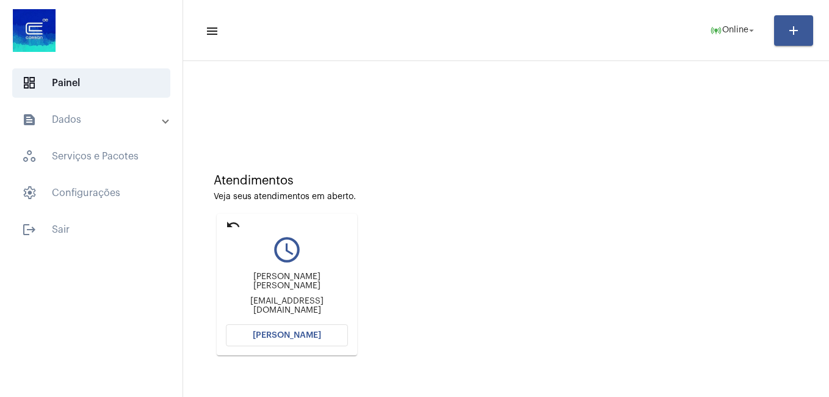
click at [321, 333] on button "[PERSON_NAME]" at bounding box center [287, 335] width 122 height 22
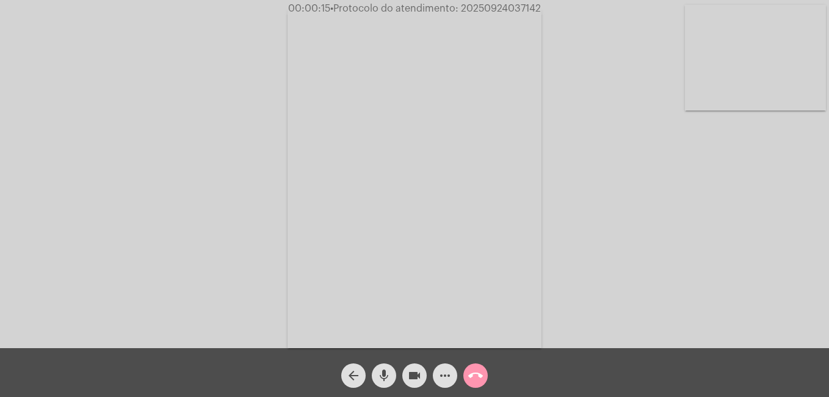
click at [448, 372] on mat-icon "more_horiz" at bounding box center [445, 375] width 15 height 15
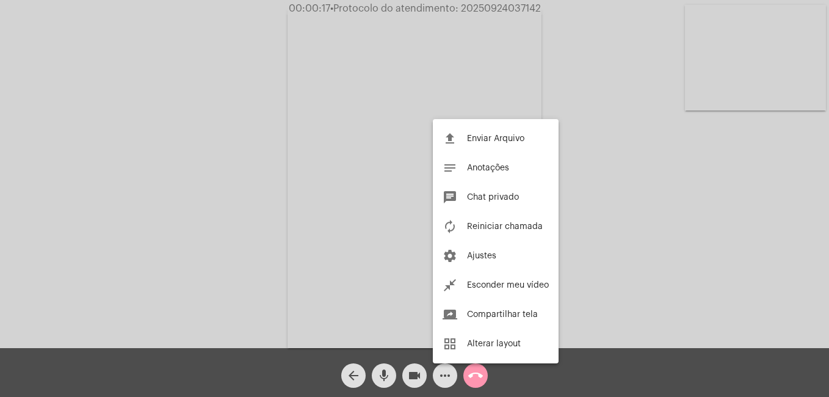
click at [444, 385] on div at bounding box center [414, 198] width 829 height 397
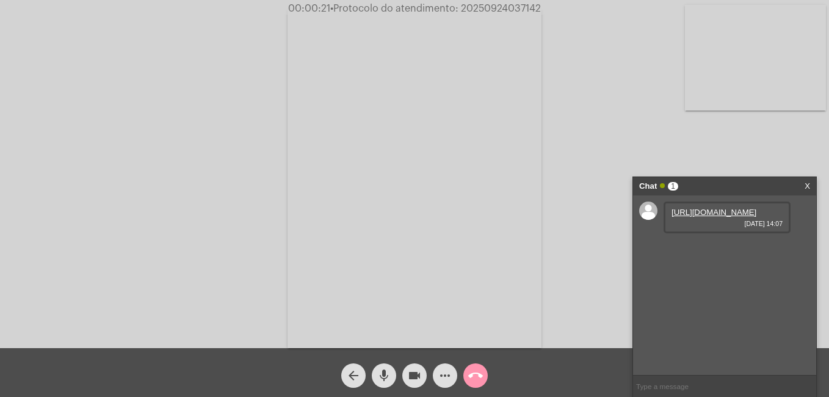
click at [680, 217] on link "https://neft-transfer-bucket.s3.amazonaws.com/temp-10ae013e-c2eb-48cf-6714-0a1d…" at bounding box center [713, 212] width 85 height 9
click at [808, 187] on link "X" at bounding box center [806, 186] width 5 height 18
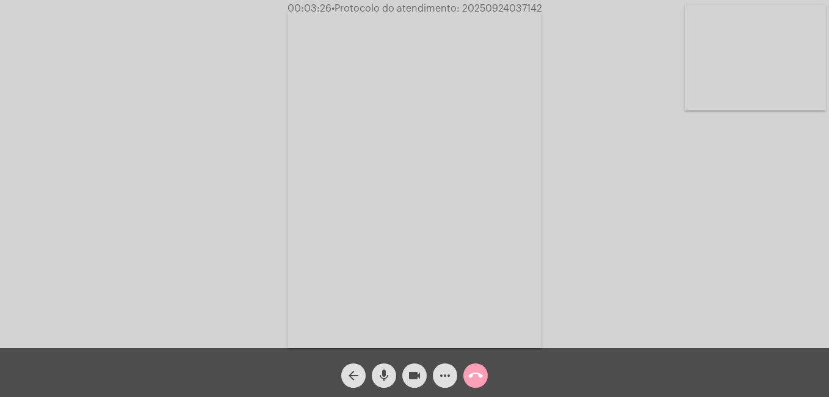
click at [478, 377] on mat-icon "call_end" at bounding box center [475, 375] width 15 height 15
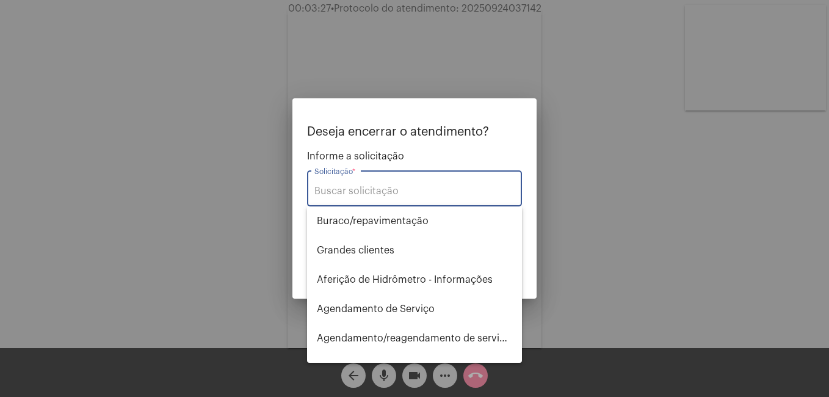
click at [409, 194] on input "Solicitação *" at bounding box center [414, 191] width 200 height 11
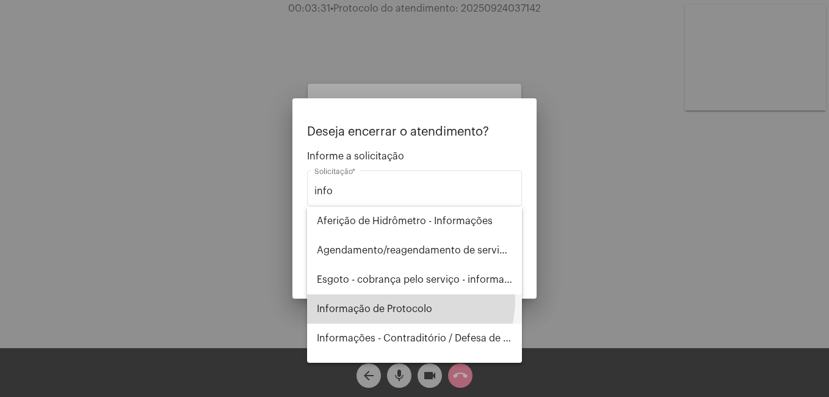
click at [397, 298] on span "Informação de Protocolo" at bounding box center [414, 308] width 195 height 29
type input "Informação de Protocolo"
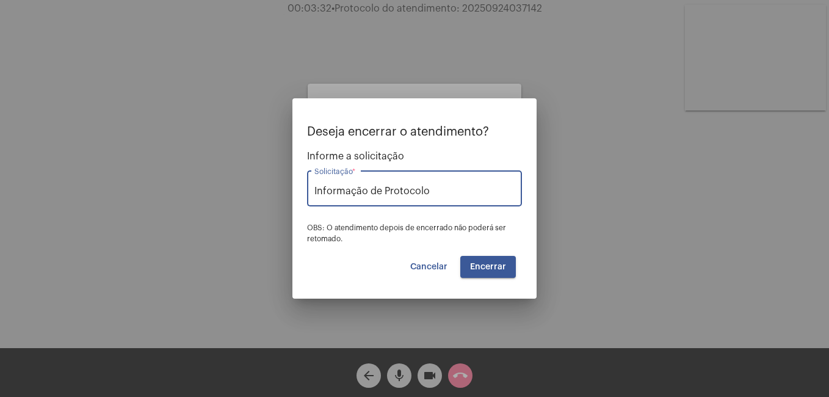
click at [499, 269] on span "Encerrar" at bounding box center [488, 266] width 36 height 9
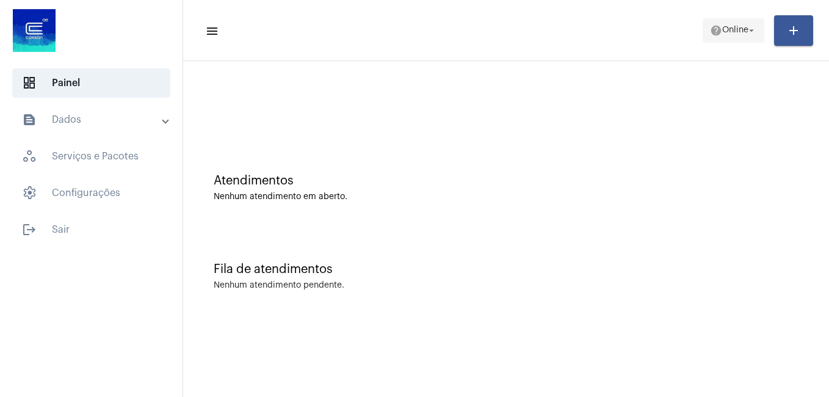
click at [741, 37] on span "help Online arrow_drop_down" at bounding box center [733, 30] width 47 height 22
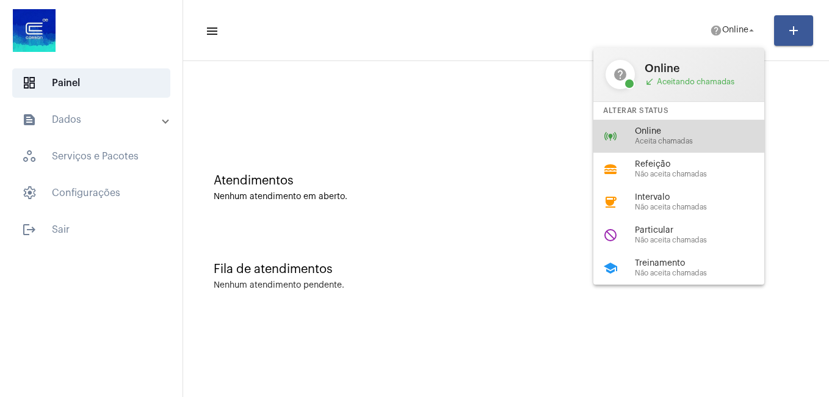
click at [652, 126] on div "online_prediction Online Aceita chamadas" at bounding box center [688, 136] width 190 height 33
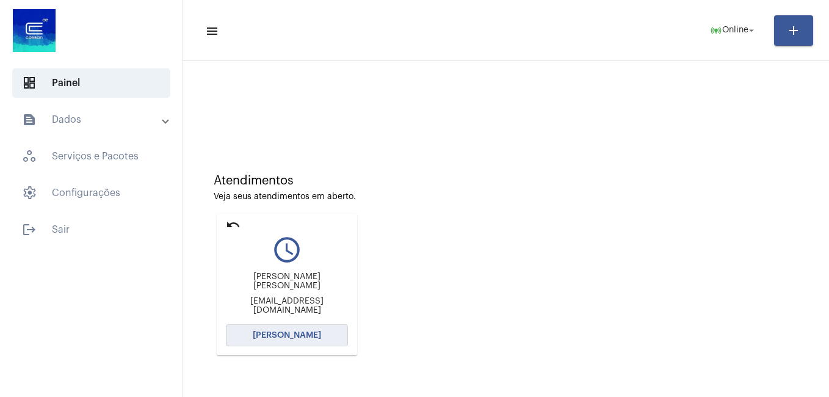
click at [302, 339] on button "[PERSON_NAME]" at bounding box center [287, 335] width 122 height 22
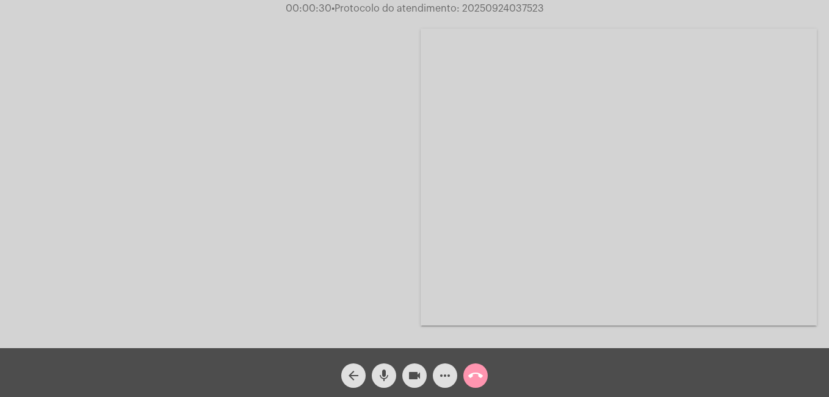
click at [482, 378] on mat-icon "call_end" at bounding box center [475, 375] width 15 height 15
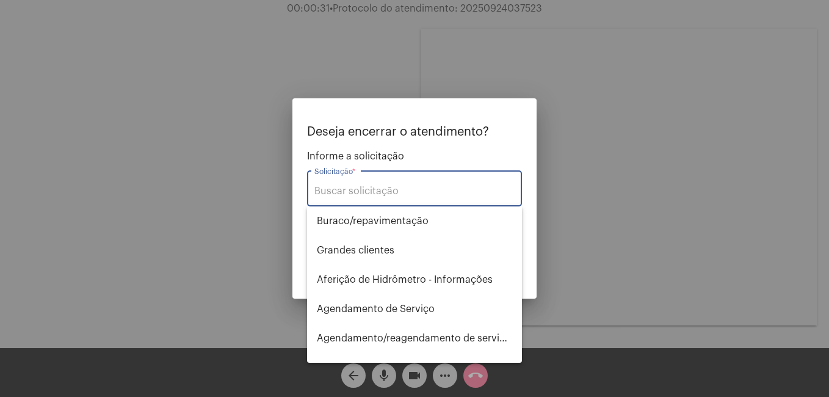
click at [374, 186] on input "Solicitação *" at bounding box center [414, 191] width 200 height 11
type input "m"
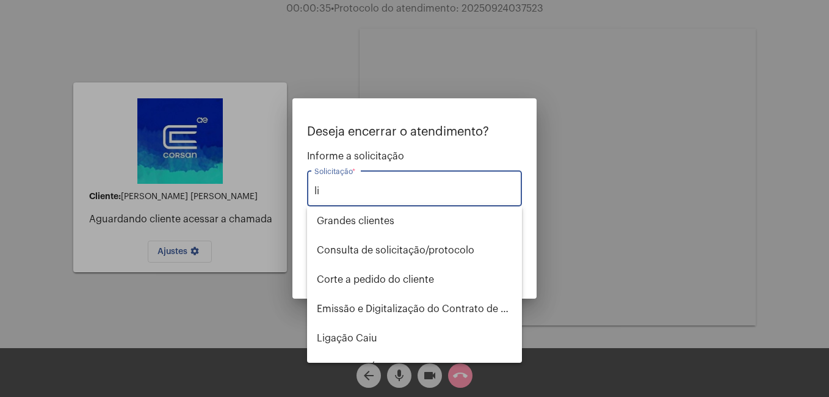
type input "l"
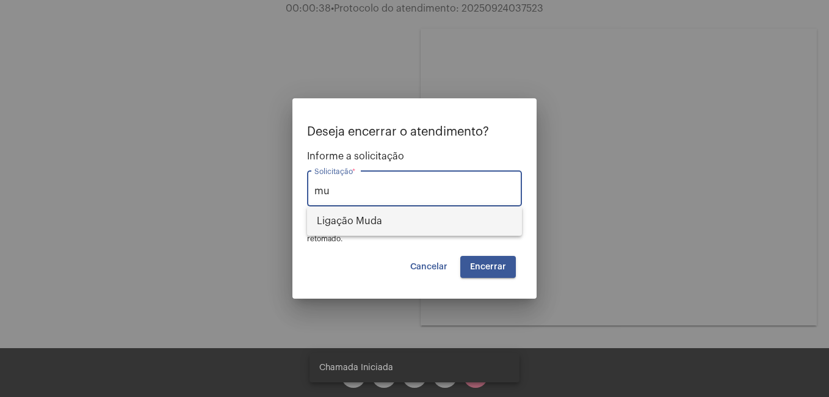
click at [358, 218] on span "Ligação Muda" at bounding box center [414, 220] width 195 height 29
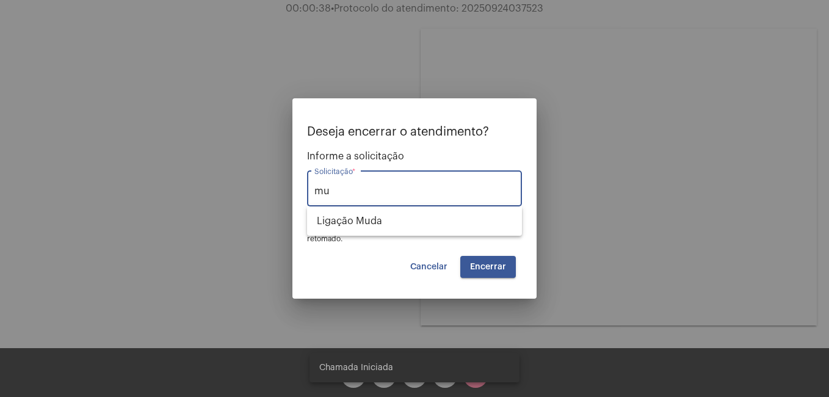
type input "Ligação Muda"
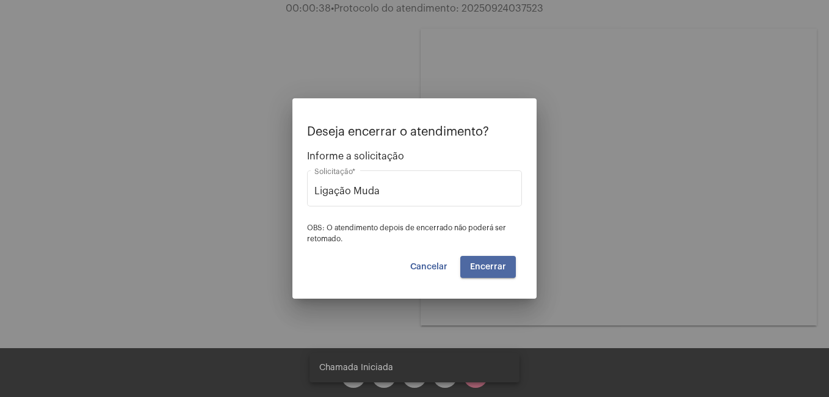
click at [491, 266] on span "Encerrar" at bounding box center [488, 266] width 36 height 9
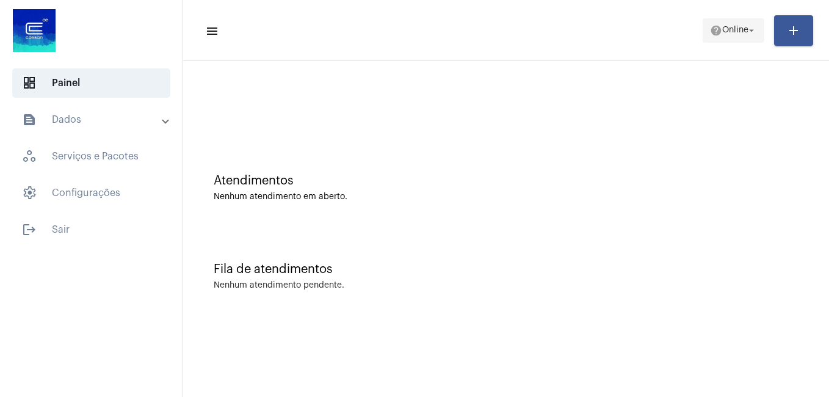
click at [732, 37] on span "help Online arrow_drop_down" at bounding box center [733, 30] width 47 height 22
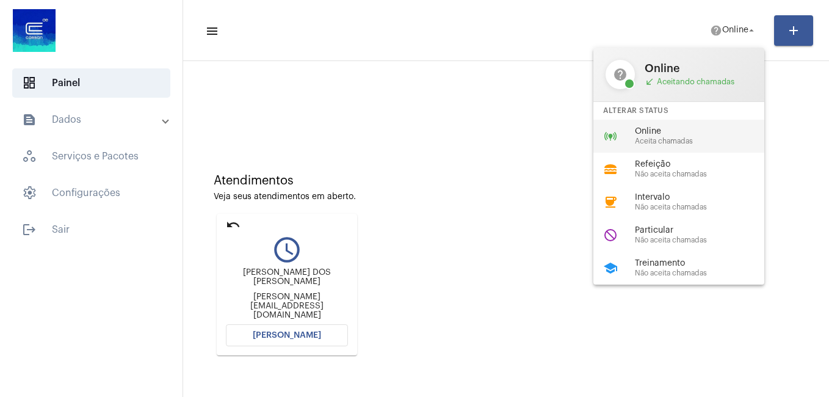
click at [663, 127] on span "Online" at bounding box center [704, 131] width 139 height 9
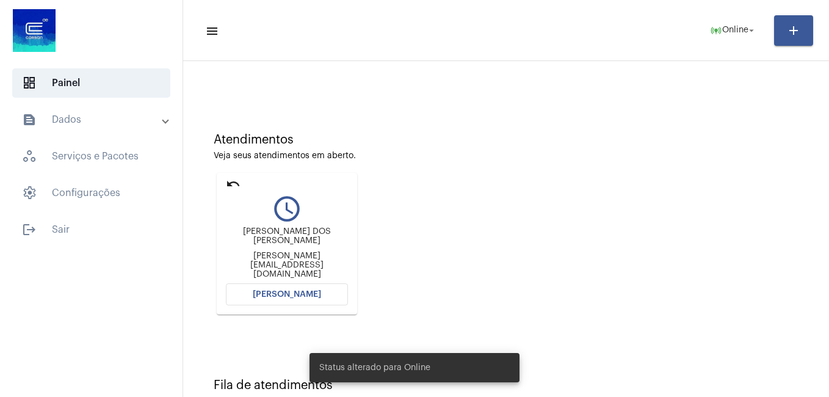
scroll to position [81, 0]
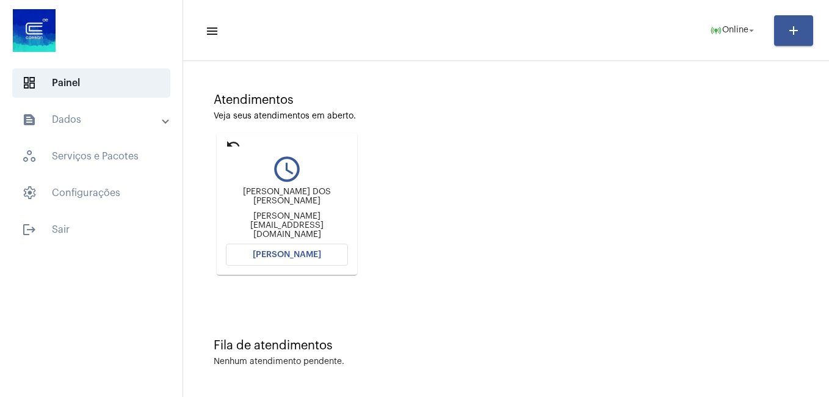
click at [319, 259] on button "[PERSON_NAME]" at bounding box center [287, 255] width 122 height 22
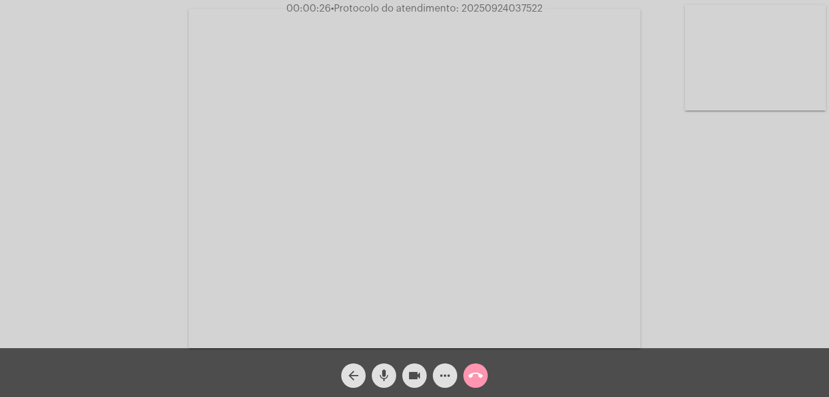
click at [447, 373] on mat-icon "more_horiz" at bounding box center [445, 375] width 15 height 15
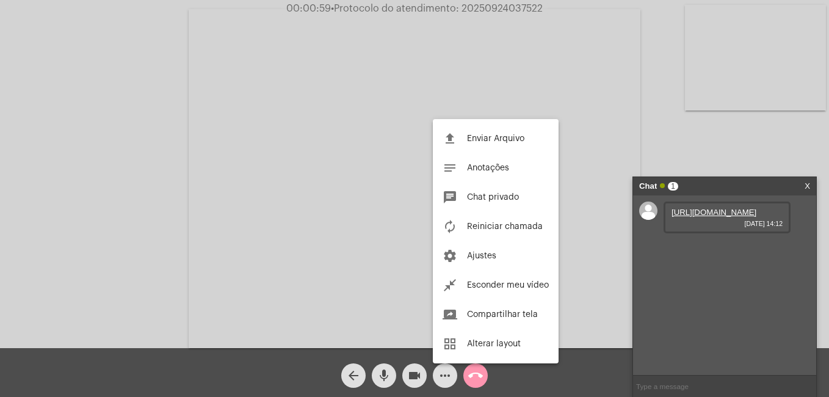
click at [724, 226] on div at bounding box center [414, 198] width 829 height 397
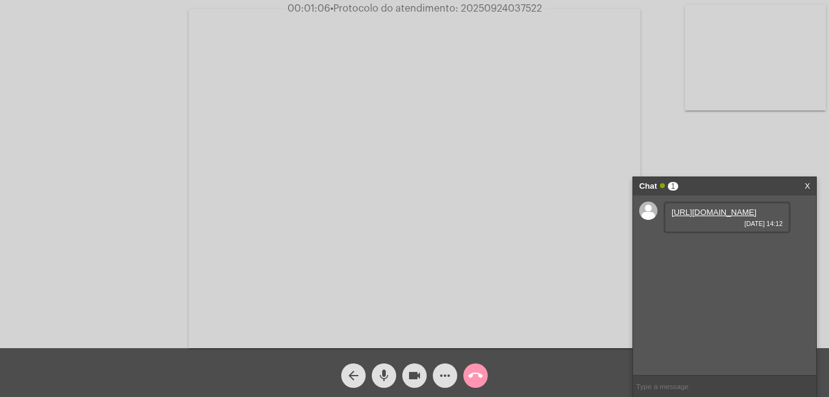
click at [688, 217] on link "https://neft-transfer-bucket.s3.amazonaws.com/temp-c3e448f2-81a8-16fb-1dd6-95ce…" at bounding box center [713, 212] width 85 height 9
click at [734, 268] on div "https://neft-transfer-bucket.s3.amazonaws.com/temp-7d3aa844-0508-5d14-bf51-13ad…" at bounding box center [726, 252] width 127 height 32
click at [732, 251] on link "https://neft-transfer-bucket.s3.amazonaws.com/temp-7d3aa844-0508-5d14-bf51-13ad…" at bounding box center [713, 246] width 85 height 9
click at [648, 380] on input "text" at bounding box center [724, 385] width 183 height 21
paste input "3538280"
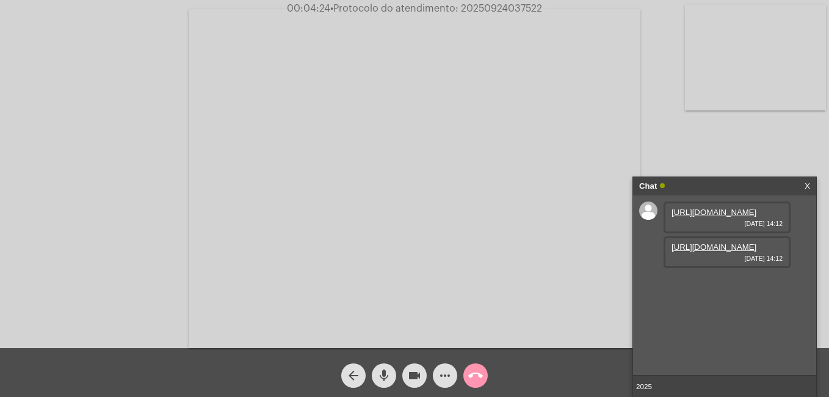
type input "20253538280"
click at [477, 366] on span "call_end" at bounding box center [475, 375] width 15 height 24
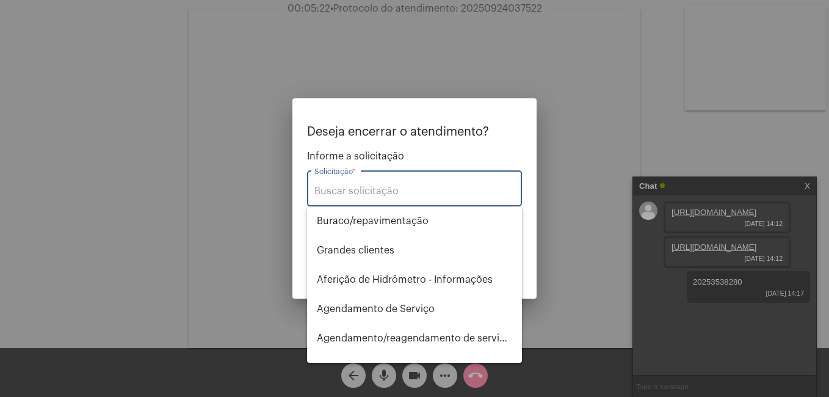
click at [364, 187] on input "Solicitação *" at bounding box center [414, 191] width 200 height 11
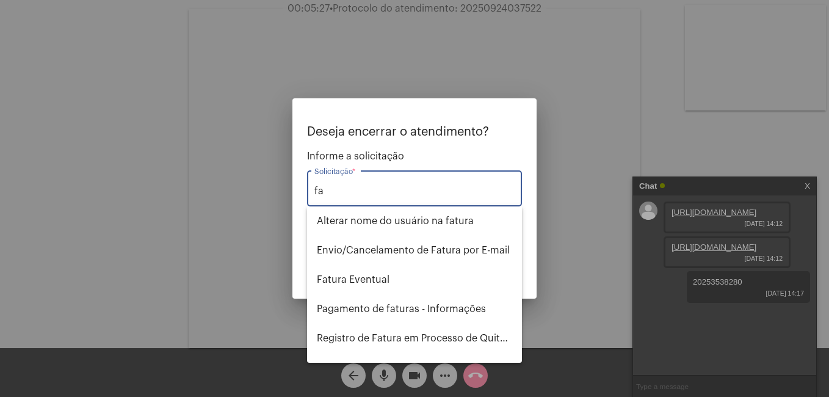
type input "f"
type input "r"
click at [421, 306] on span "Pagamento de faturas - Informações" at bounding box center [414, 308] width 195 height 29
type input "Pagamento de faturas - Informações"
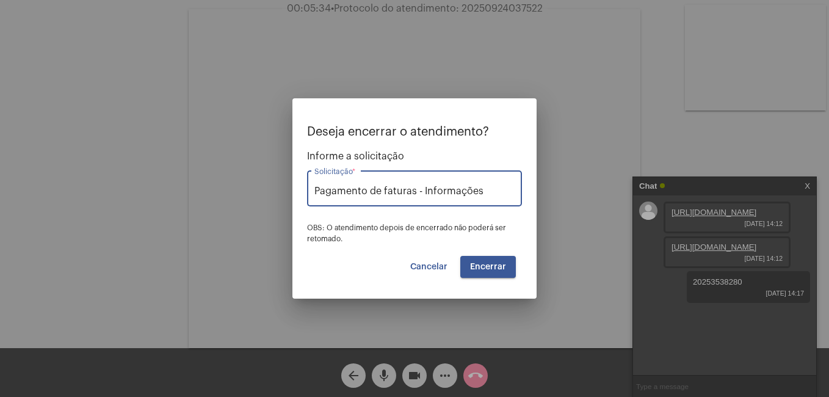
click at [485, 273] on button "Encerrar" at bounding box center [488, 267] width 56 height 22
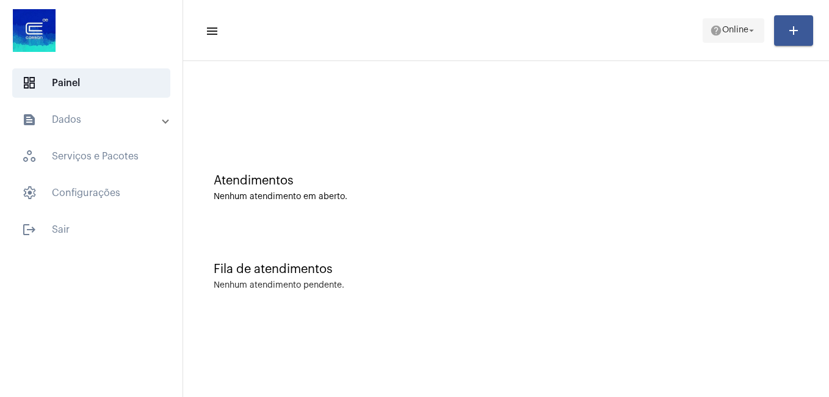
click at [723, 29] on span "Online" at bounding box center [735, 30] width 26 height 9
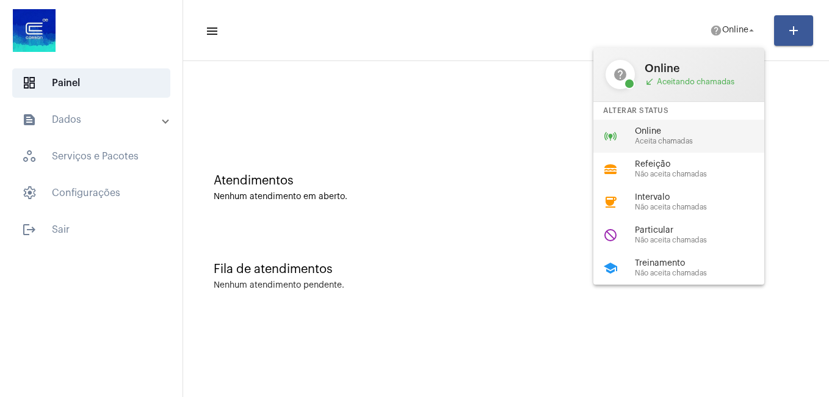
click at [674, 129] on span "Online" at bounding box center [704, 131] width 139 height 9
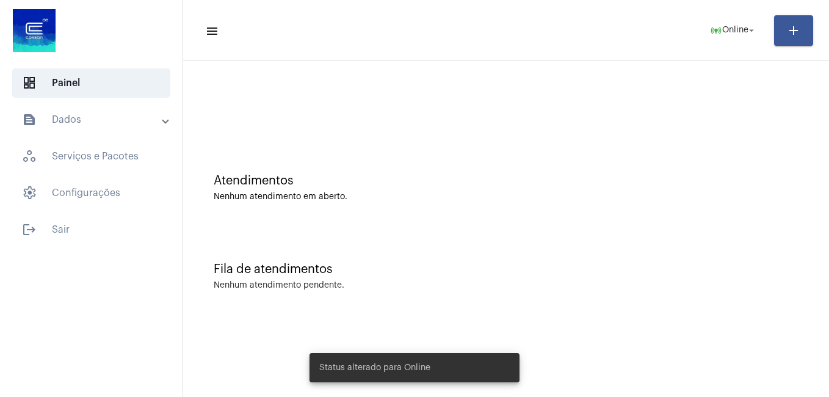
click at [107, 118] on mat-panel-title "text_snippet_outlined Dados" at bounding box center [92, 119] width 141 height 15
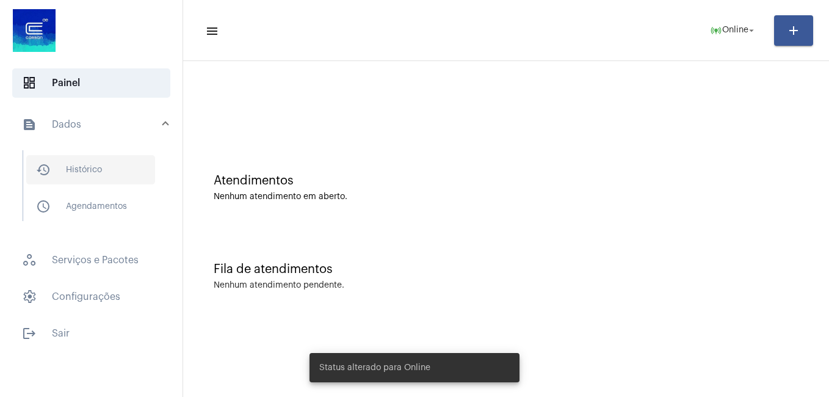
click at [105, 165] on span "history_outlined Histórico" at bounding box center [90, 169] width 129 height 29
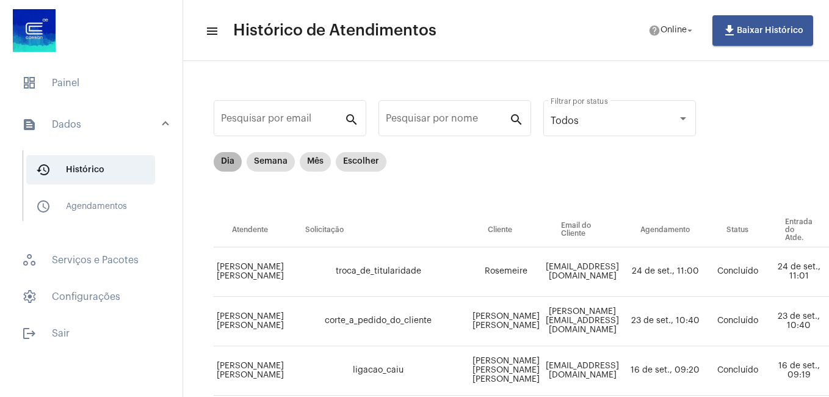
click at [237, 165] on mat-chip "Dia" at bounding box center [228, 162] width 28 height 20
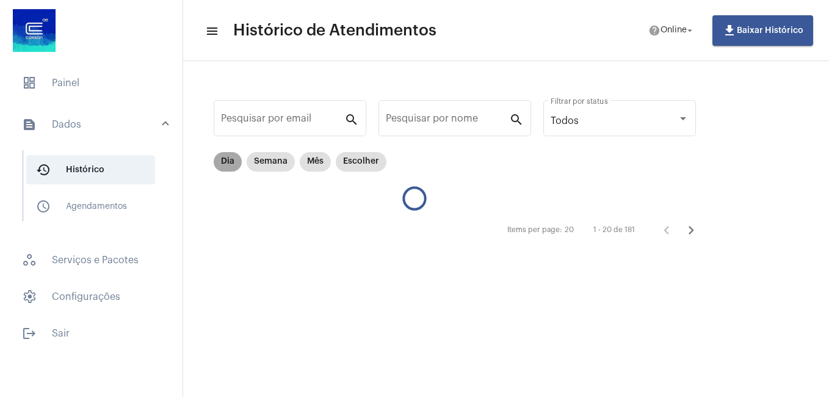
click at [231, 164] on mat-chip "Dia" at bounding box center [228, 162] width 28 height 20
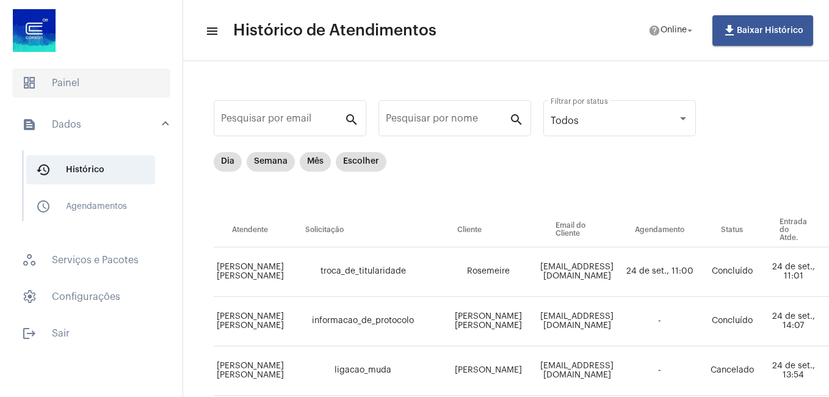
click at [65, 90] on span "dashboard Painel" at bounding box center [91, 82] width 158 height 29
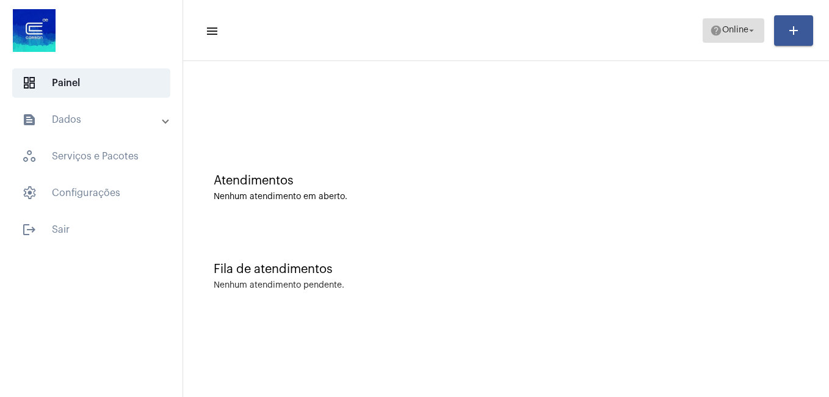
click at [730, 27] on span "Online" at bounding box center [735, 30] width 26 height 9
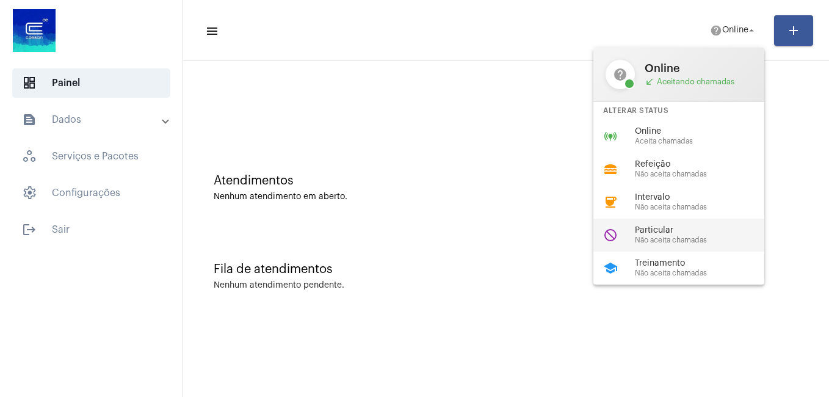
click at [683, 232] on span "Particular" at bounding box center [704, 230] width 139 height 9
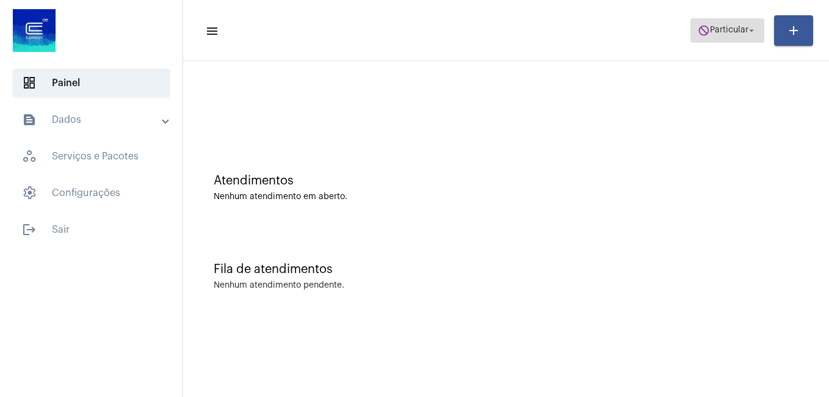
click at [730, 35] on span "do_not_disturb Particular arrow_drop_down" at bounding box center [727, 30] width 59 height 22
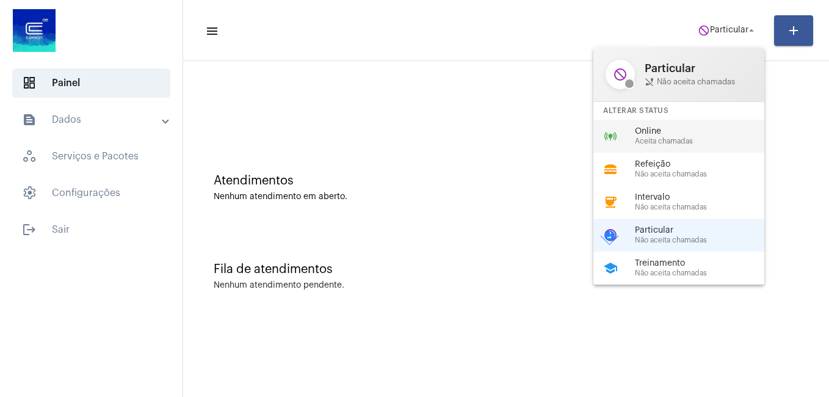
click at [660, 143] on span "Aceita chamadas" at bounding box center [704, 141] width 139 height 8
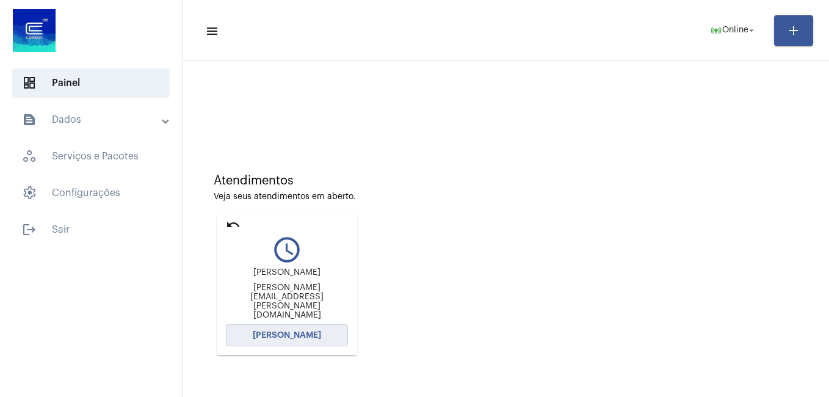
click at [289, 334] on span "[PERSON_NAME]" at bounding box center [287, 335] width 68 height 9
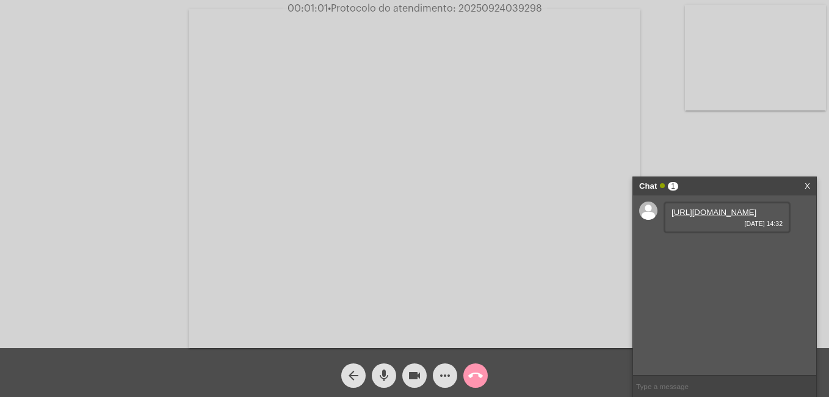
click at [687, 217] on link "https://neft-transfer-bucket.s3.amazonaws.com/temp-56cc5989-d453-31a0-b581-28d0…" at bounding box center [713, 212] width 85 height 9
click at [696, 251] on link "https://neft-transfer-bucket.s3.amazonaws.com/temp-9ebd0cd8-34f0-529f-1e2b-33b6…" at bounding box center [713, 246] width 85 height 9
click at [717, 286] on link "https://neft-transfer-bucket.s3.amazonaws.com/temp-3891a29f-4d76-9983-8270-2a51…" at bounding box center [713, 281] width 85 height 9
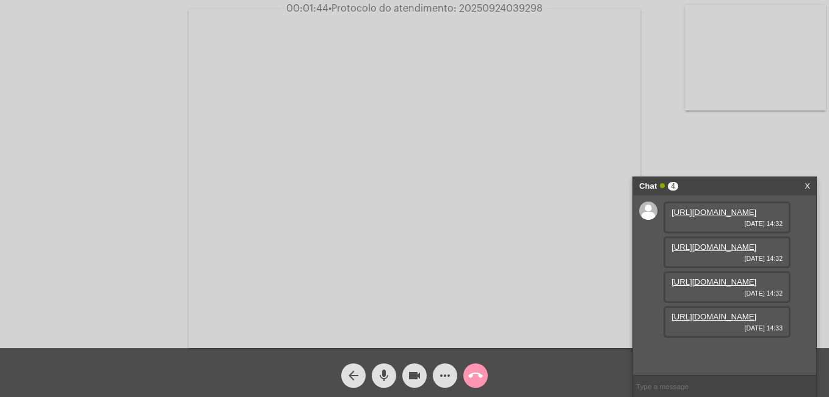
scroll to position [73, 0]
click at [704, 321] on link "https://neft-transfer-bucket.s3.amazonaws.com/temp-f43a37e7-ab4b-51d8-66b2-d6f9…" at bounding box center [713, 316] width 85 height 9
click at [723, 347] on link "https://neft-transfer-bucket.s3.amazonaws.com/temp-7467f60f-fec0-0ff1-2e67-095d…" at bounding box center [713, 351] width 85 height 9
click at [410, 375] on mat-icon "videocam" at bounding box center [414, 375] width 15 height 15
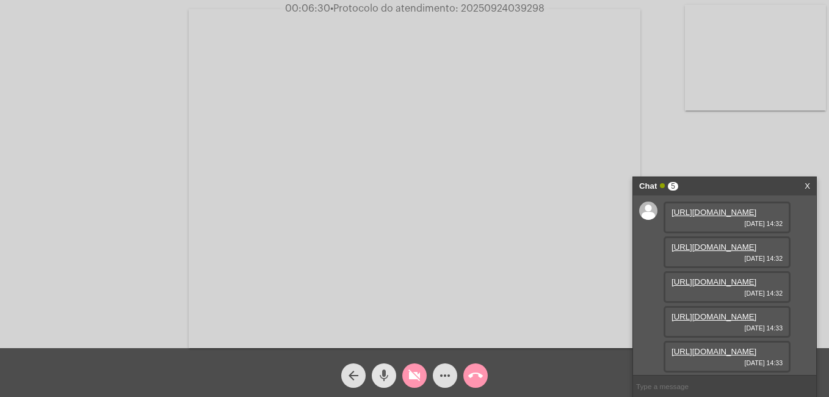
click at [389, 375] on mat-icon "mic" at bounding box center [384, 375] width 15 height 15
click at [417, 379] on mat-icon "videocam_off" at bounding box center [414, 375] width 15 height 15
click at [377, 377] on mat-icon "mic_off" at bounding box center [384, 375] width 15 height 15
click at [448, 370] on mat-icon "more_horiz" at bounding box center [445, 375] width 15 height 15
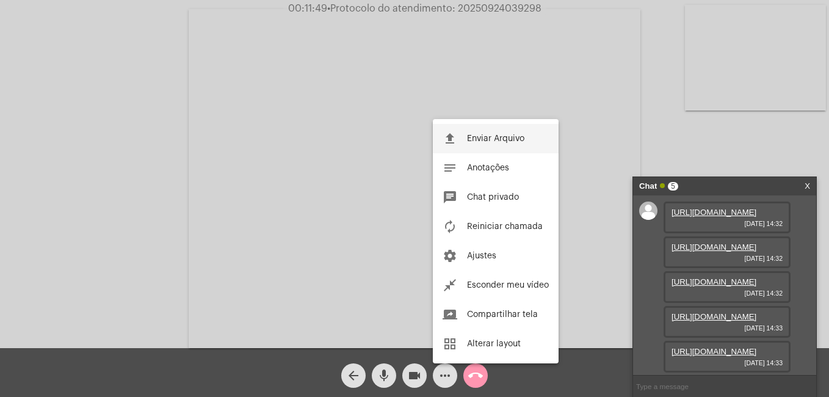
click at [466, 132] on button "file_upload Enviar Arquivo" at bounding box center [496, 138] width 126 height 29
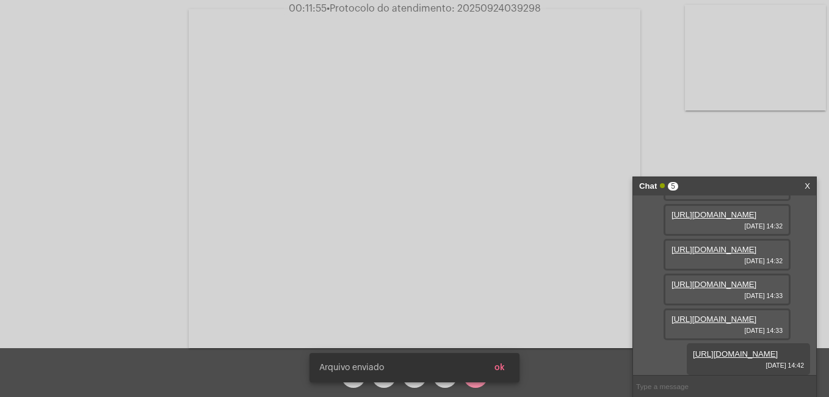
scroll to position [197, 0]
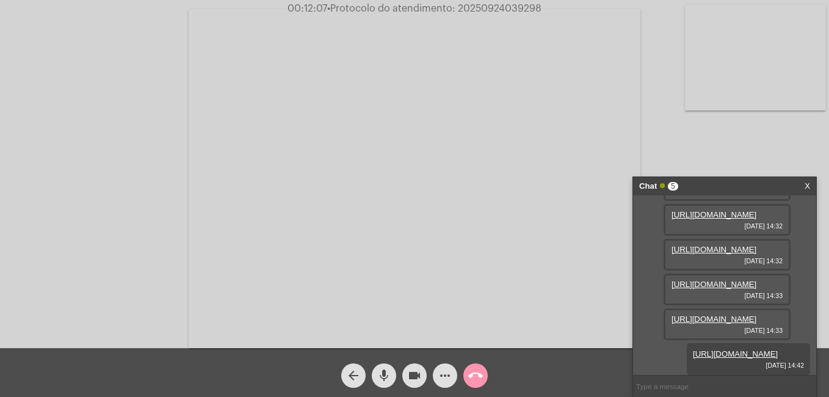
click at [479, 380] on mat-icon "call_end" at bounding box center [475, 375] width 15 height 15
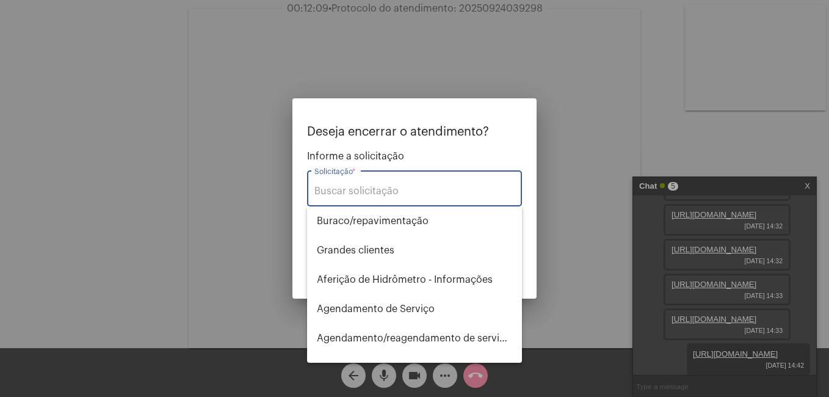
click at [369, 187] on input "Solicitação *" at bounding box center [414, 191] width 200 height 11
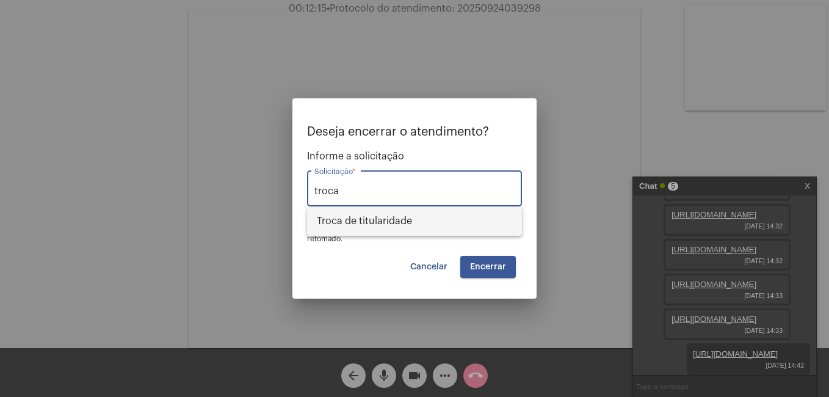
click at [428, 219] on span "Troca de titularidade" at bounding box center [414, 220] width 195 height 29
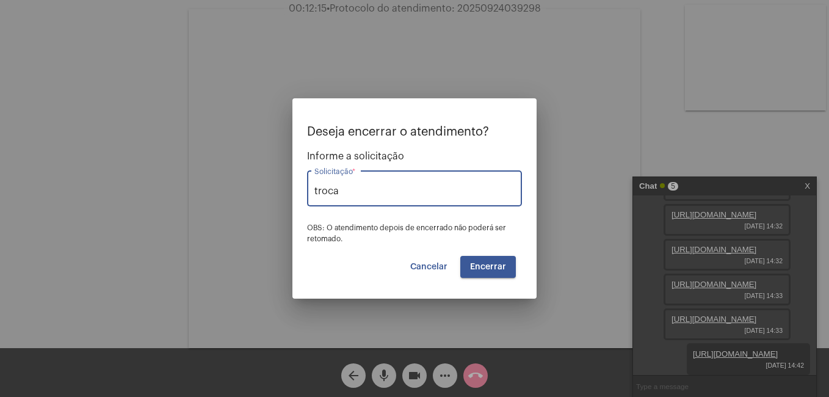
type input "Troca de titularidade"
click at [491, 260] on button "Encerrar" at bounding box center [488, 267] width 56 height 22
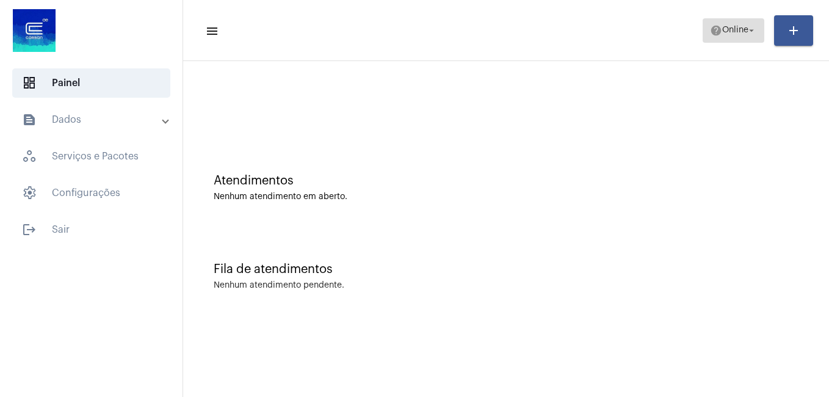
click at [742, 34] on span "Online" at bounding box center [735, 30] width 26 height 9
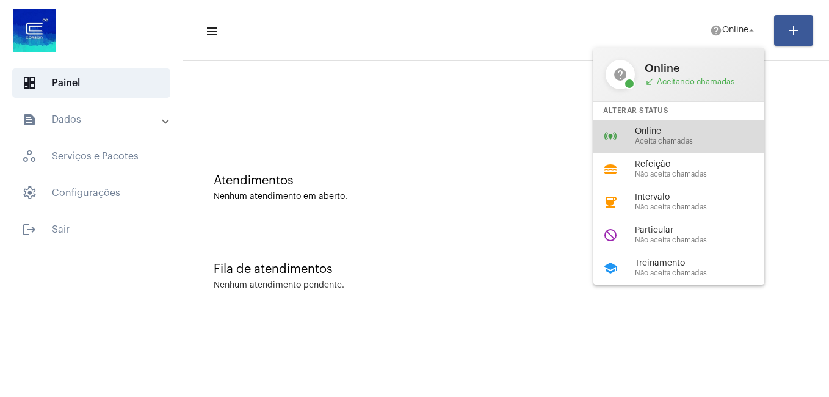
click at [656, 141] on span "Aceita chamadas" at bounding box center [704, 141] width 139 height 8
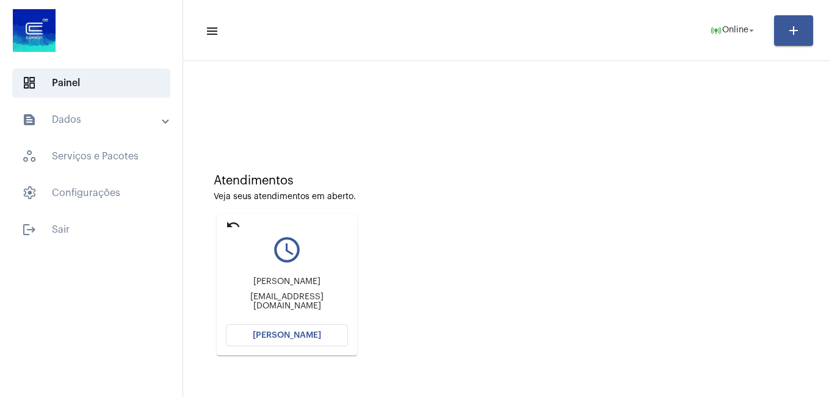
click at [281, 328] on button "[PERSON_NAME]" at bounding box center [287, 335] width 122 height 22
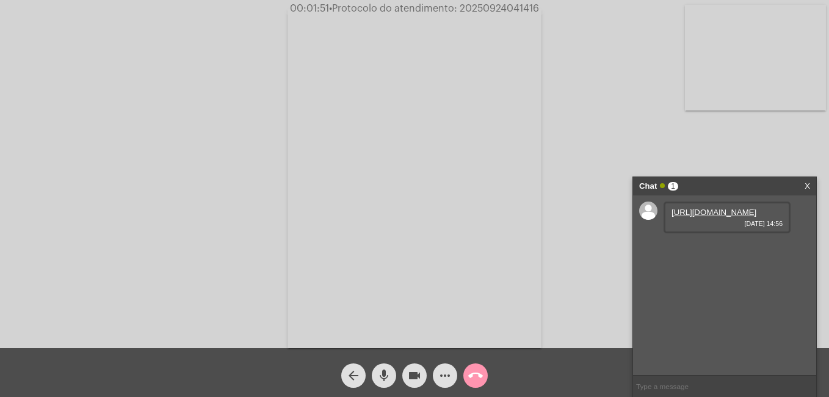
click at [693, 217] on link "[URL][DOMAIN_NAME]" at bounding box center [713, 212] width 85 height 9
click at [732, 251] on link "[URL][DOMAIN_NAME]" at bounding box center [713, 246] width 85 height 9
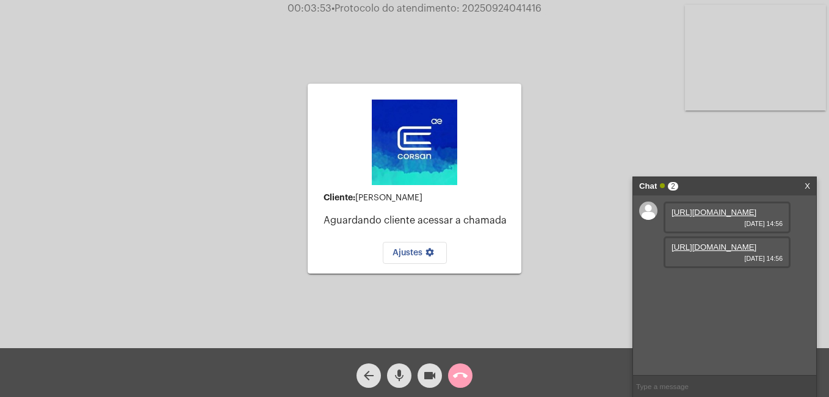
click at [461, 380] on mat-icon "call_end" at bounding box center [460, 375] width 15 height 15
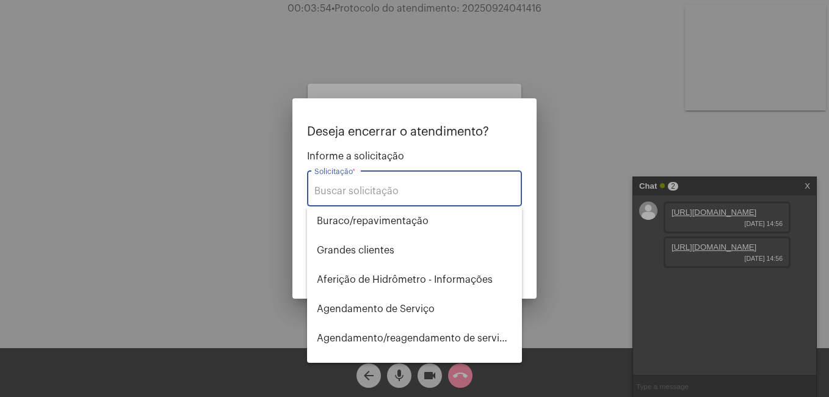
click at [379, 184] on div "Solicitação *" at bounding box center [414, 187] width 200 height 38
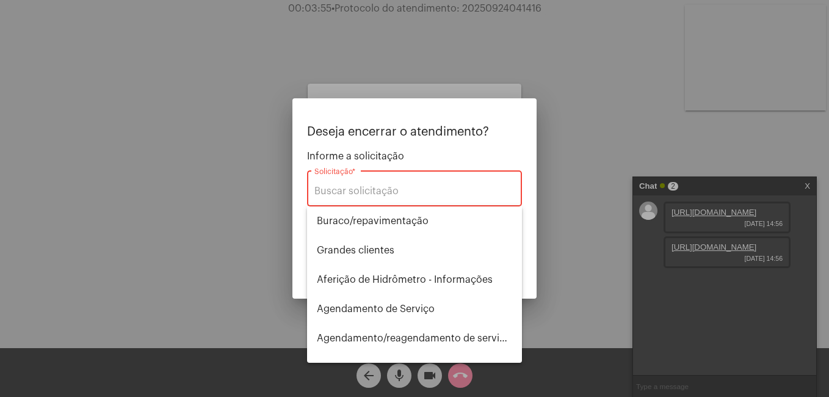
click at [378, 186] on input "Solicitação *" at bounding box center [414, 191] width 200 height 11
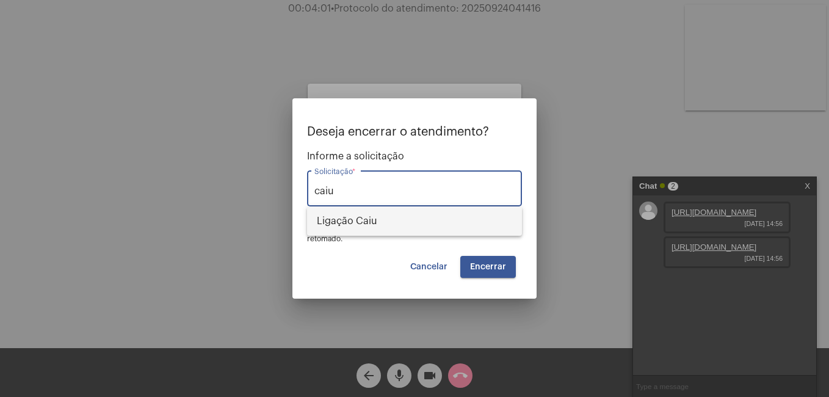
click at [383, 226] on span "Ligação Caiu" at bounding box center [414, 220] width 195 height 29
type input "Ligação Caiu"
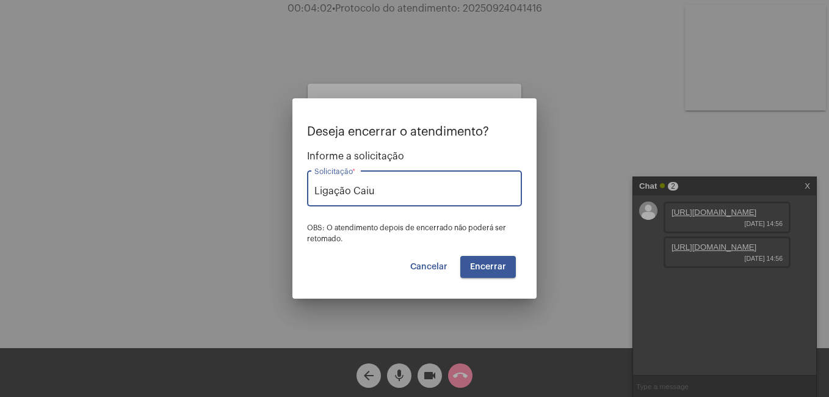
click at [488, 267] on span "Encerrar" at bounding box center [488, 266] width 36 height 9
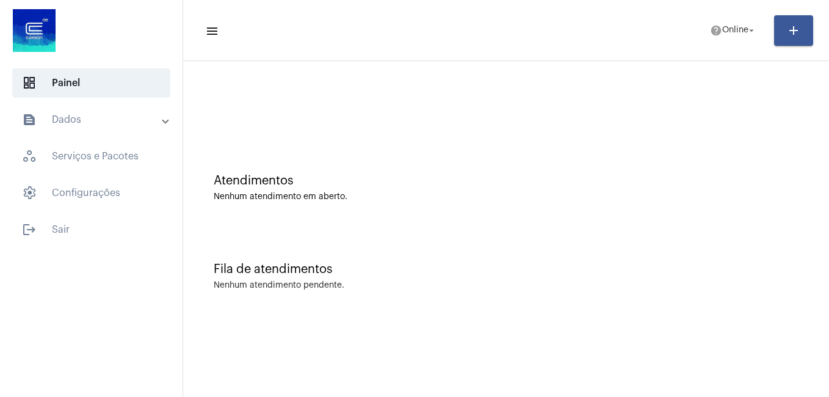
click at [287, 128] on div at bounding box center [506, 102] width 634 height 70
click at [735, 43] on mat-toolbar-row "menu help Online arrow_drop_down add" at bounding box center [506, 30] width 646 height 39
click at [735, 31] on span "Online" at bounding box center [735, 30] width 26 height 9
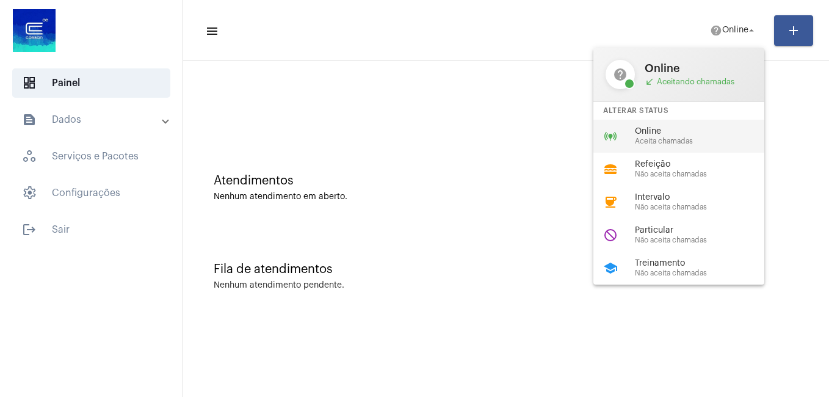
click at [670, 129] on span "Online" at bounding box center [704, 131] width 139 height 9
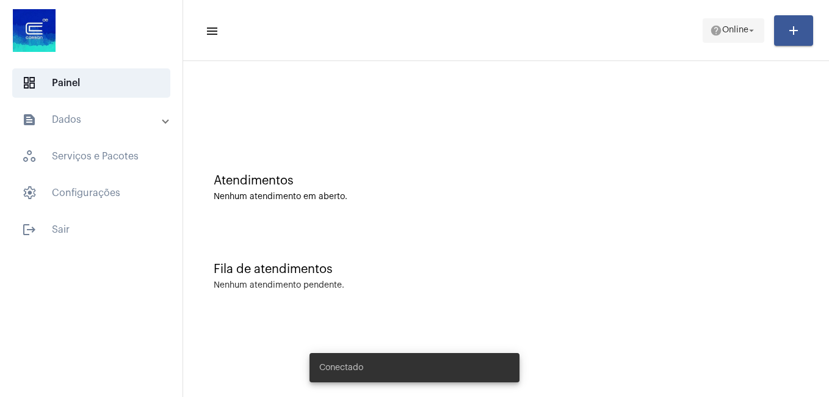
click at [728, 32] on span "Online" at bounding box center [735, 30] width 26 height 9
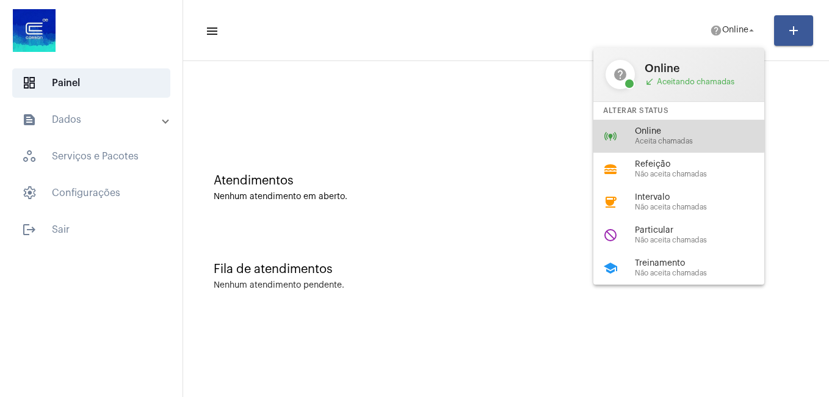
click at [652, 135] on span "Online" at bounding box center [704, 131] width 139 height 9
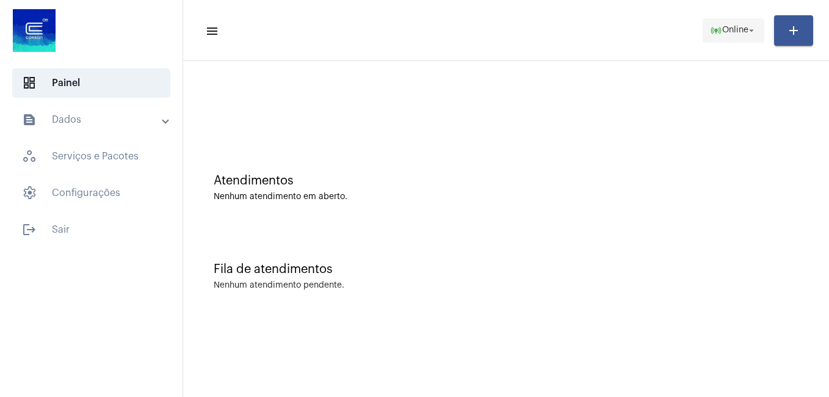
click at [738, 33] on span "Online" at bounding box center [735, 30] width 26 height 9
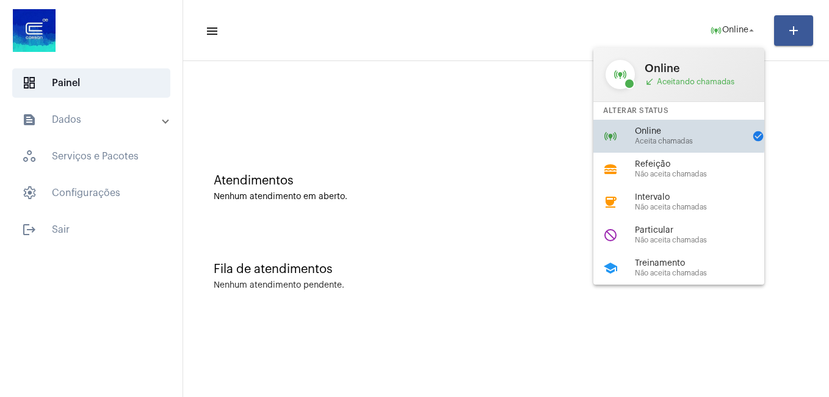
click at [641, 133] on span "Online" at bounding box center [690, 131] width 110 height 9
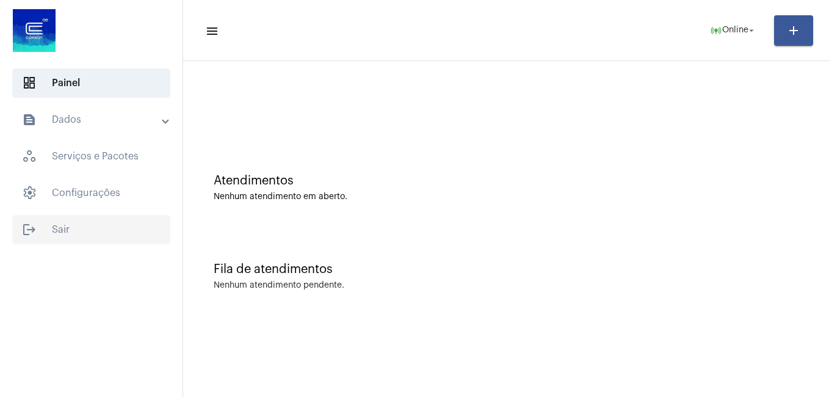
click at [46, 223] on span "logout Sair" at bounding box center [91, 229] width 158 height 29
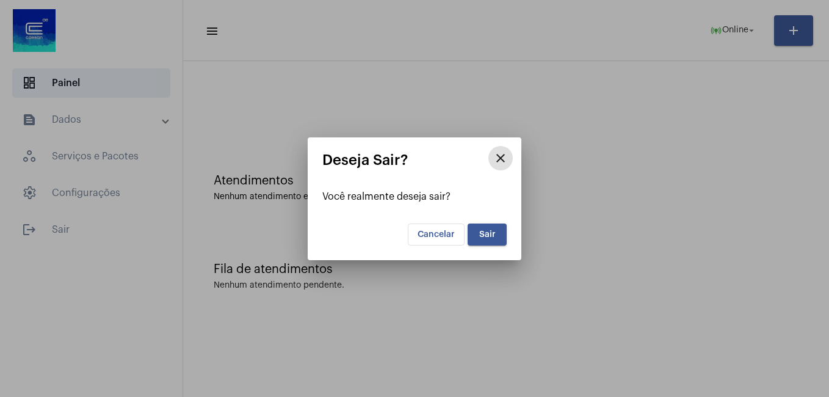
click at [494, 228] on button "Sair" at bounding box center [487, 234] width 39 height 22
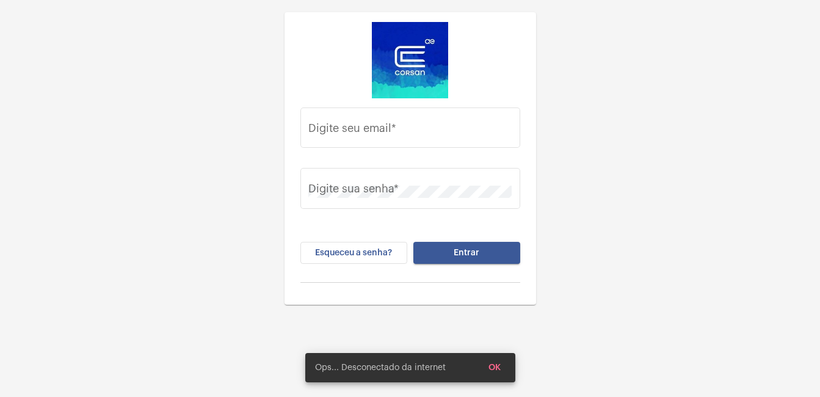
type input "gabriel.oliveira@operacaocorsan.com.br"
